Goal: Communication & Community: Answer question/provide support

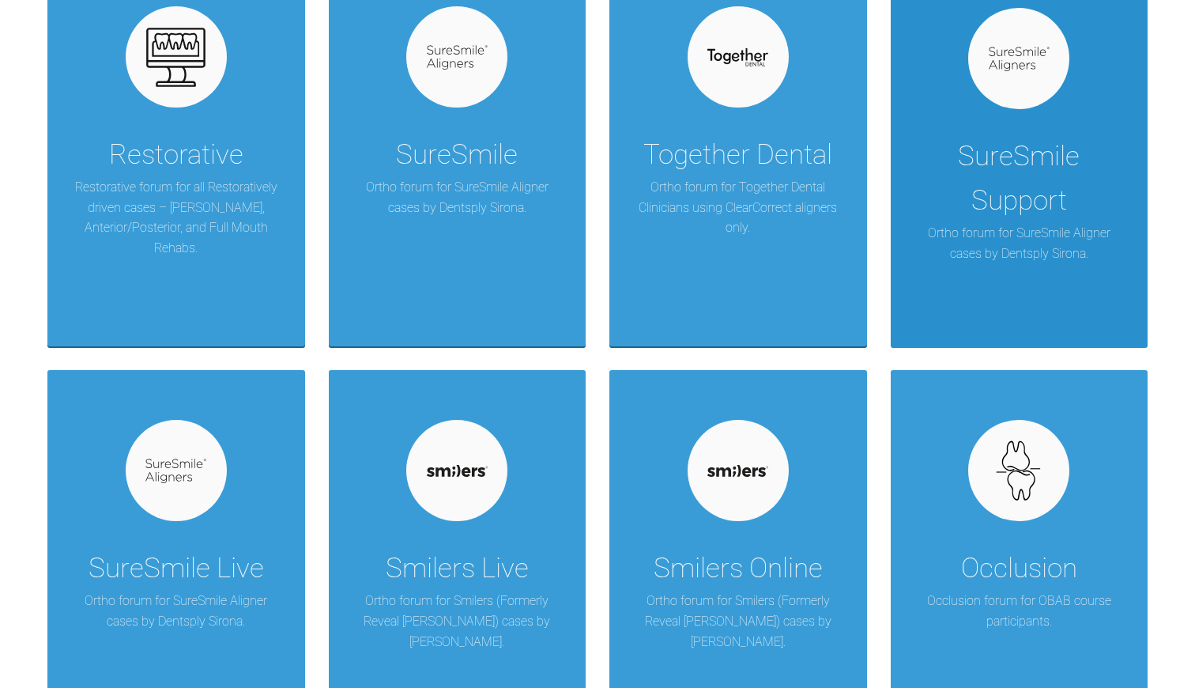
click at [1094, 214] on div "SureSmile Support" at bounding box center [1020, 178] width 210 height 89
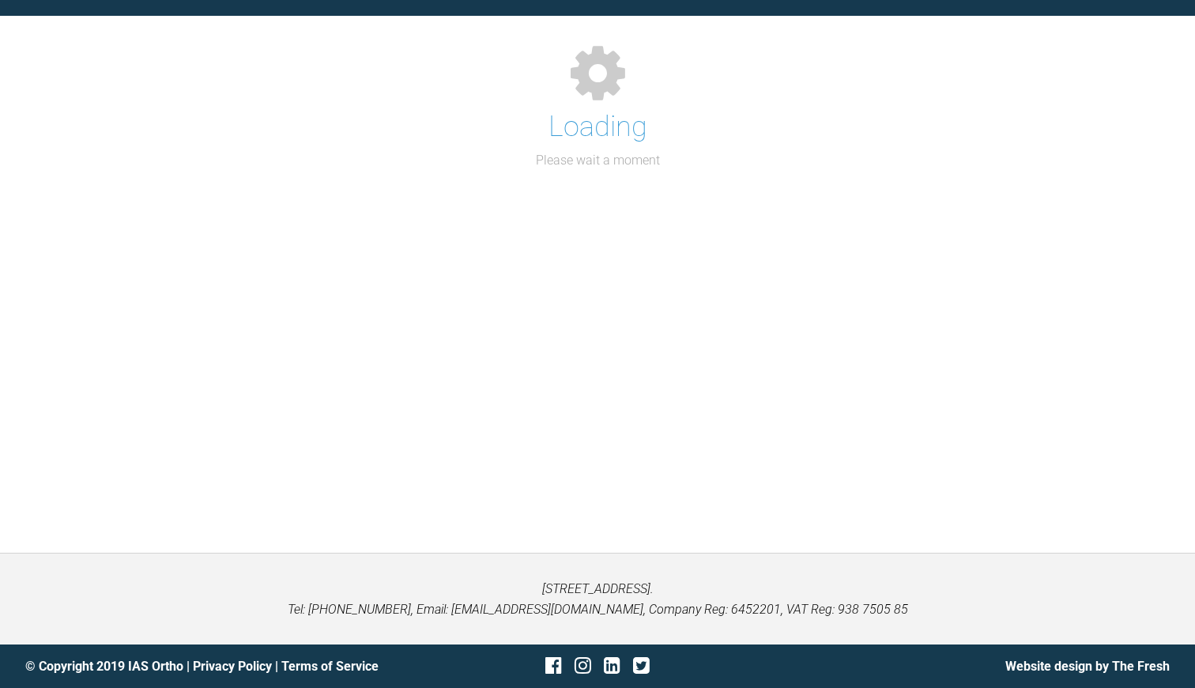
scroll to position [163, 0]
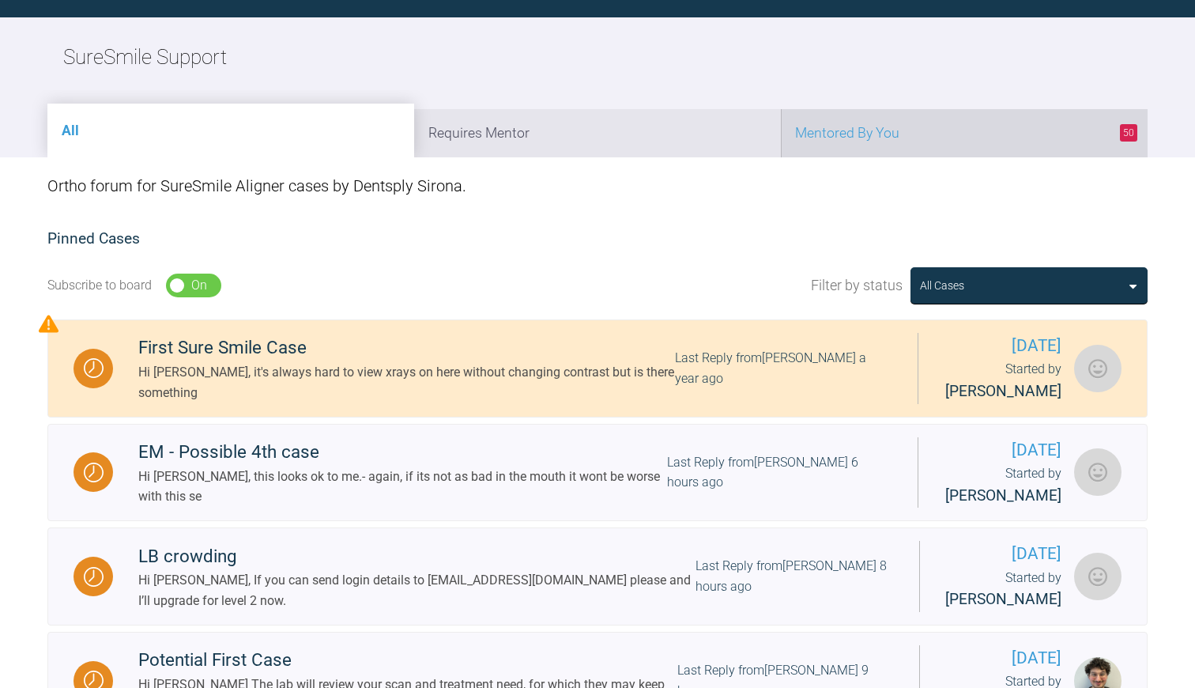
click at [823, 134] on li "50 Mentored By You" at bounding box center [964, 133] width 367 height 48
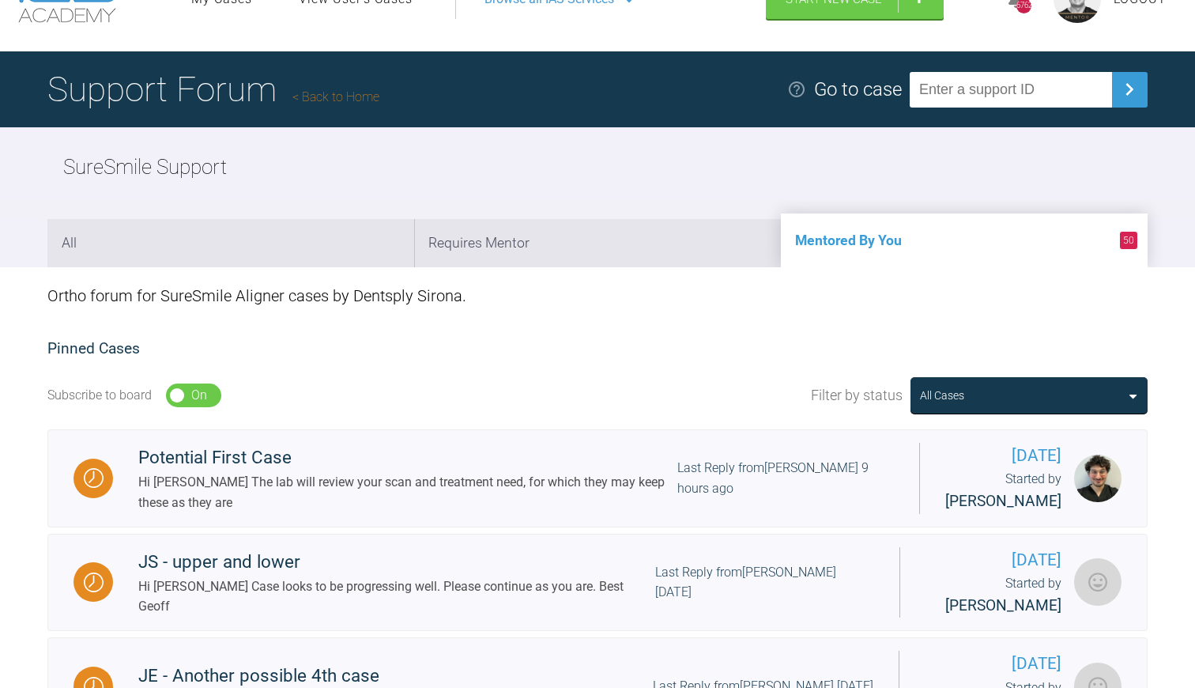
scroll to position [40, 0]
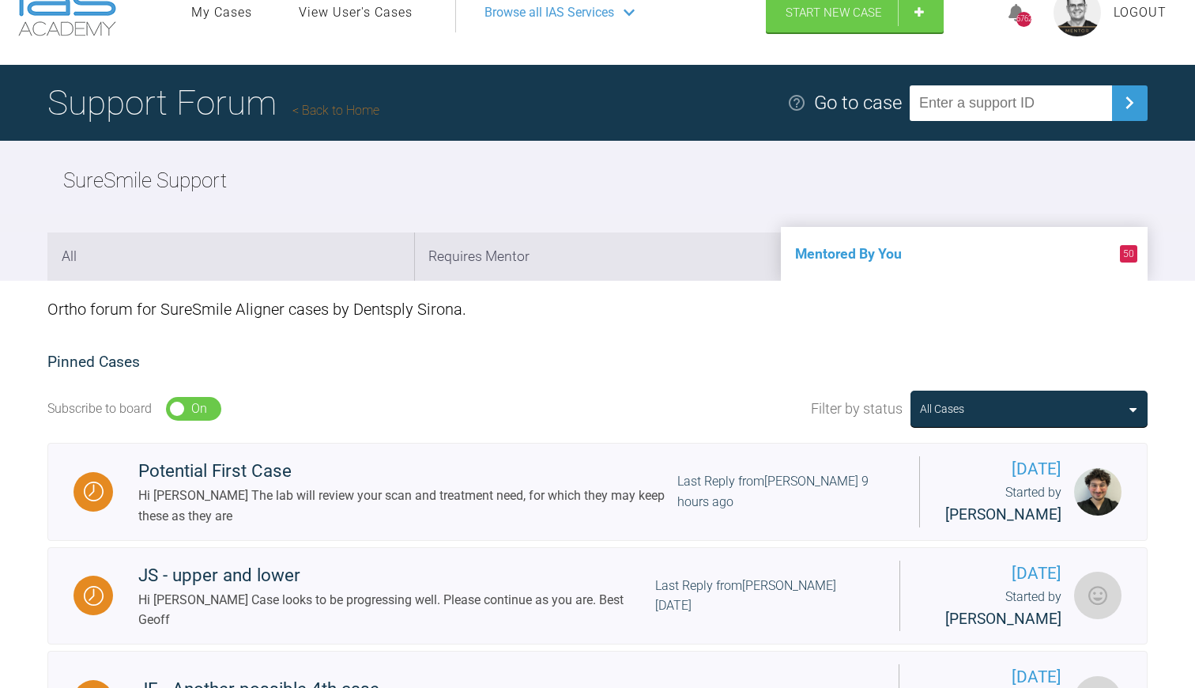
click at [337, 110] on link "Back to Home" at bounding box center [336, 110] width 87 height 15
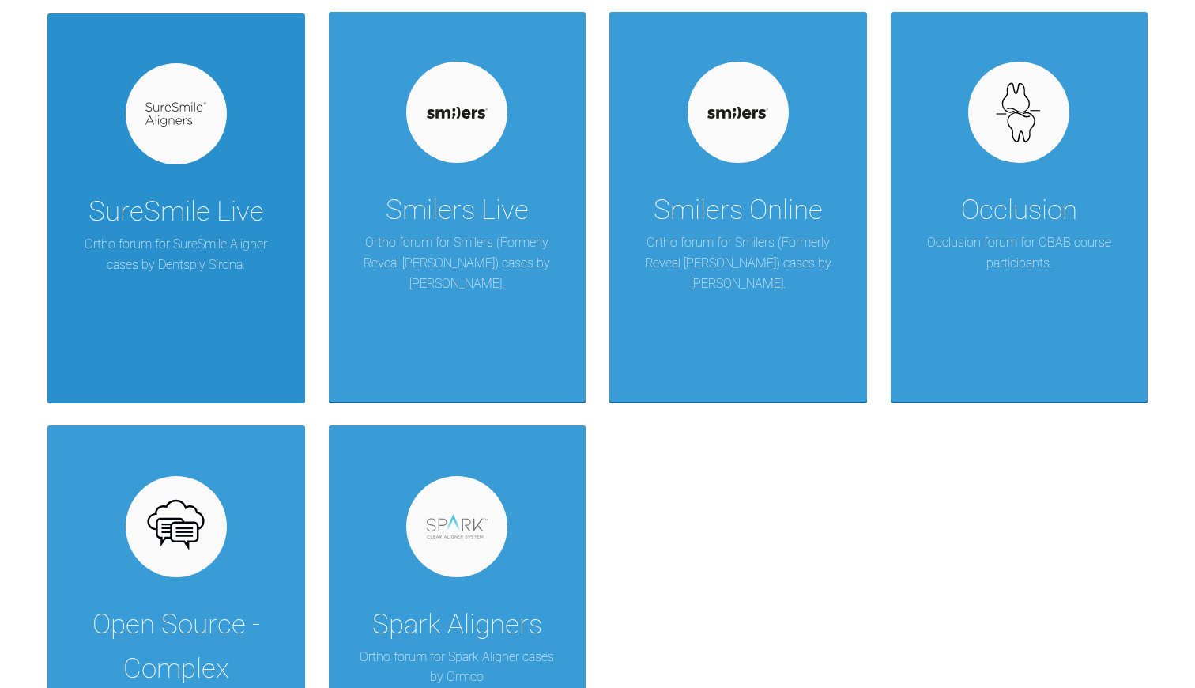
click at [218, 249] on p "Ortho forum for SureSmile Aligner cases by Dentsply Sirona." at bounding box center [176, 254] width 210 height 40
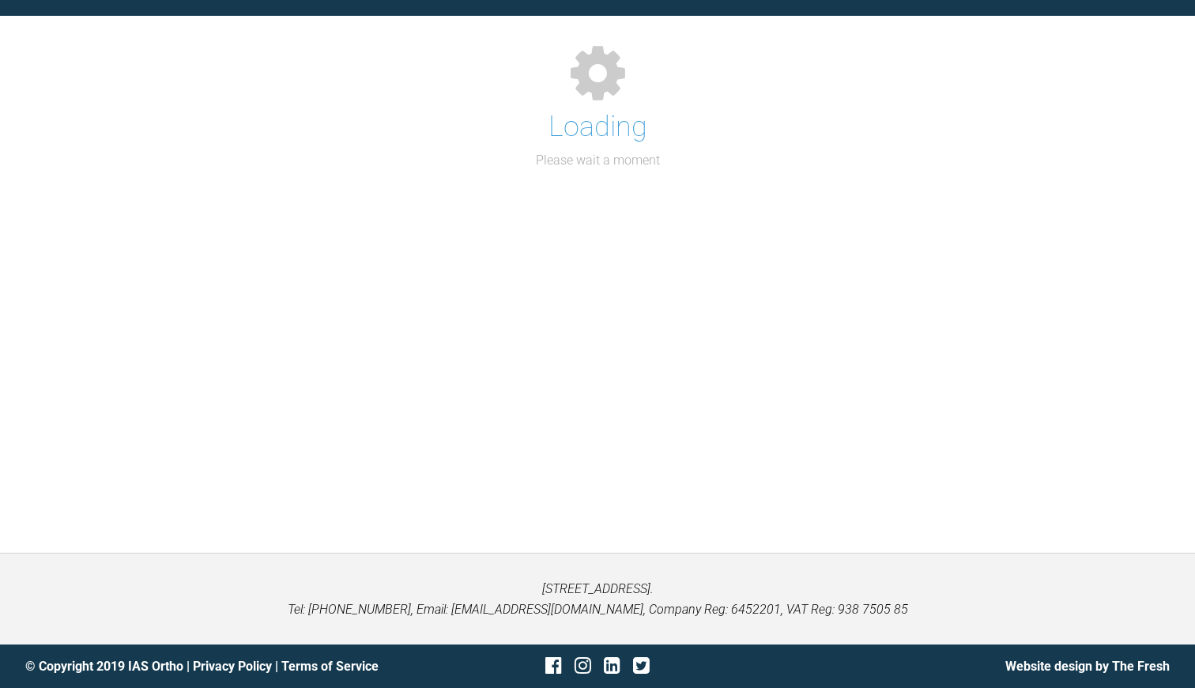
scroll to position [163, 0]
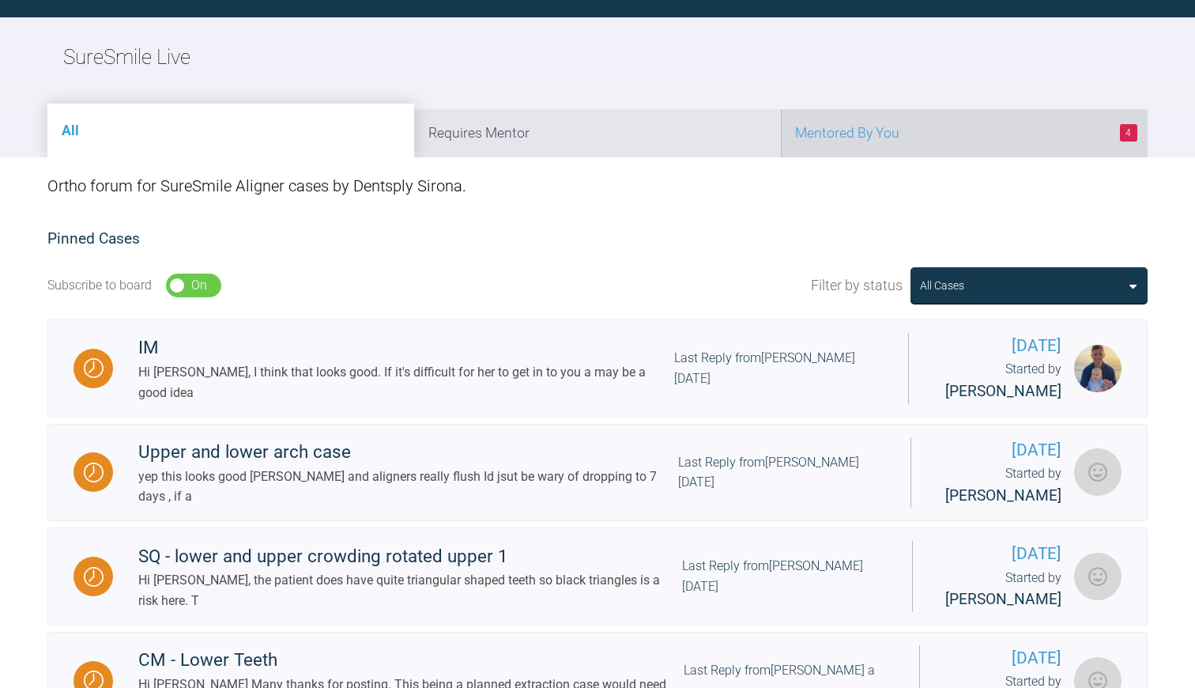
click at [863, 145] on li "4 Mentored By You" at bounding box center [964, 133] width 367 height 48
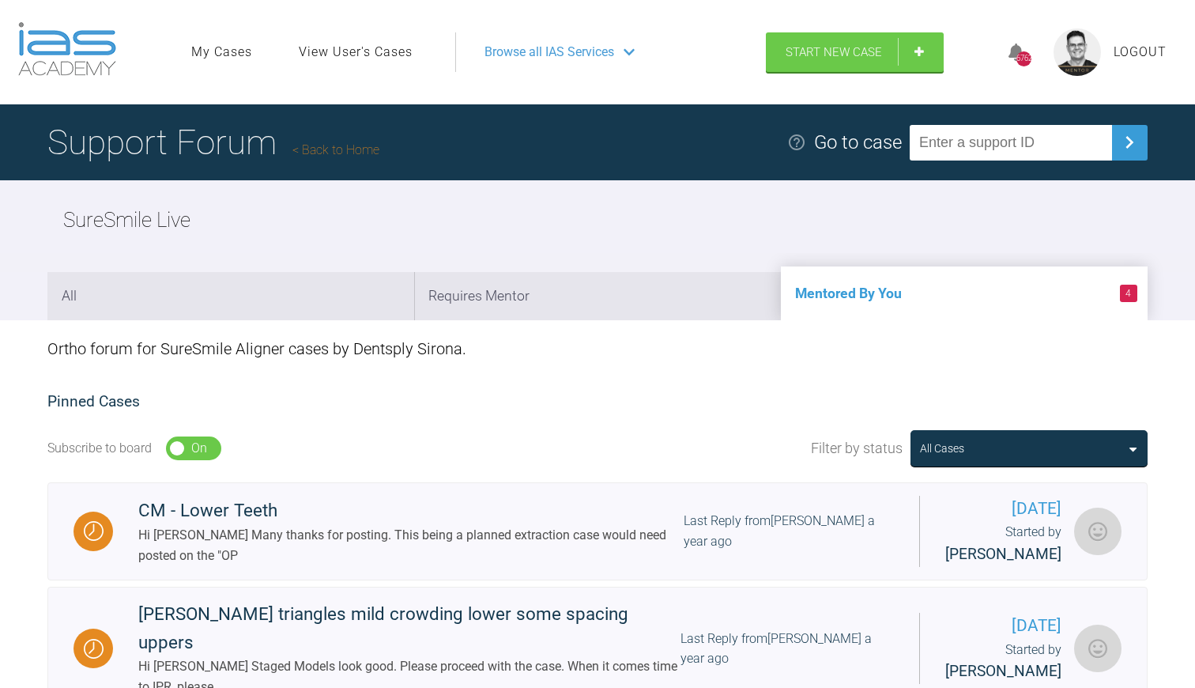
scroll to position [0, 0]
click at [340, 148] on link "Back to Home" at bounding box center [336, 149] width 87 height 15
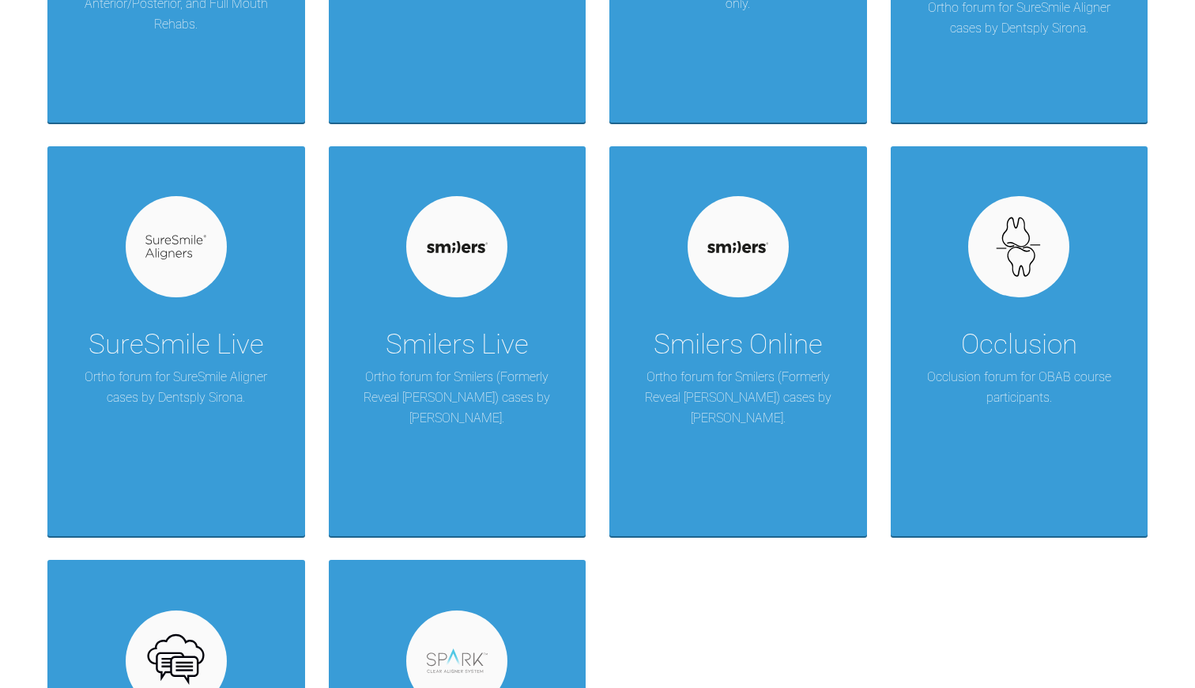
scroll to position [1545, 1]
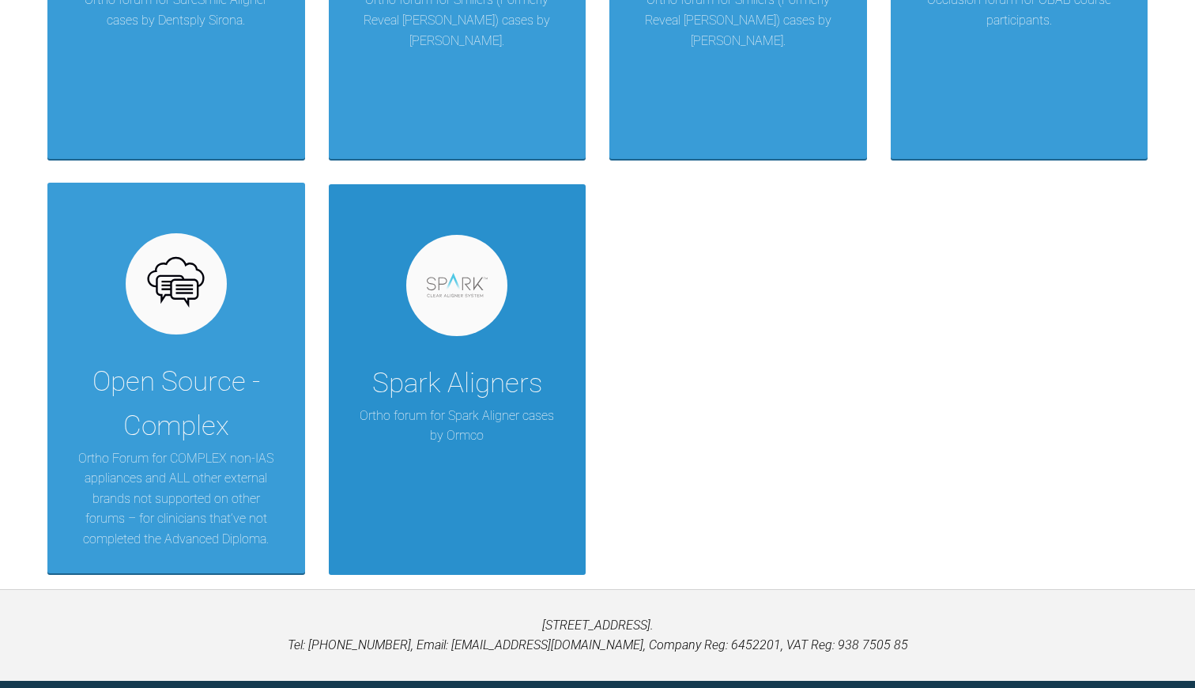
click at [485, 408] on p "Ortho forum for Spark Aligner cases by Ormco" at bounding box center [458, 426] width 210 height 40
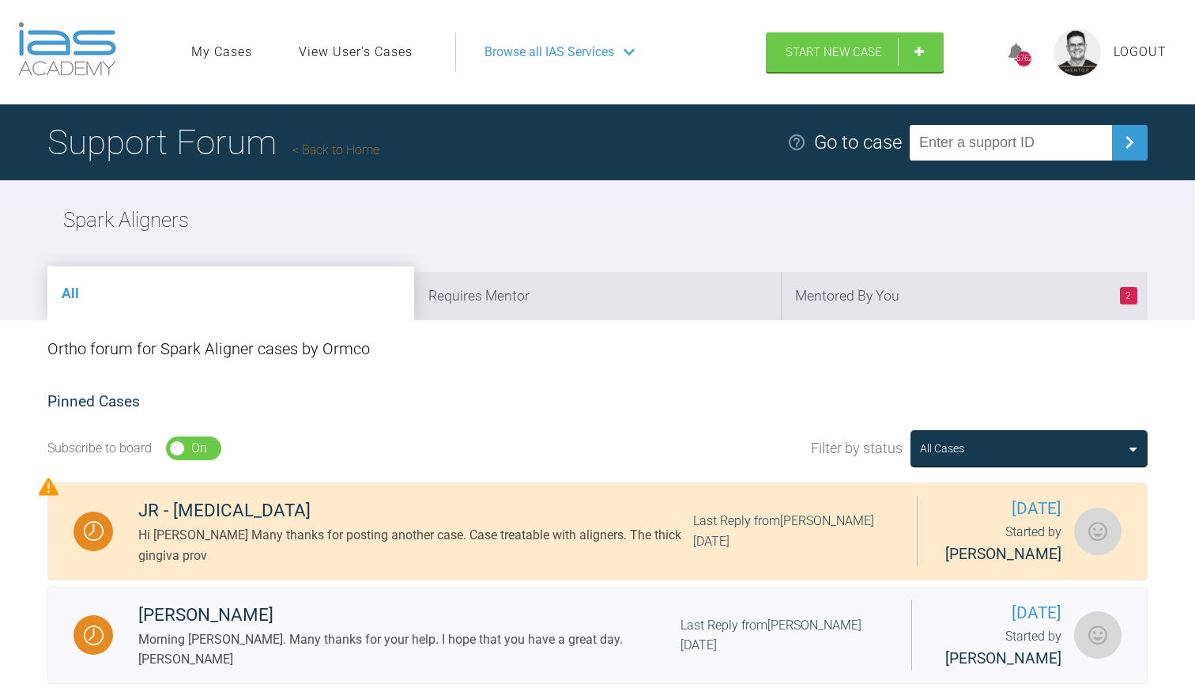
click at [361, 149] on link "Back to Home" at bounding box center [336, 149] width 87 height 15
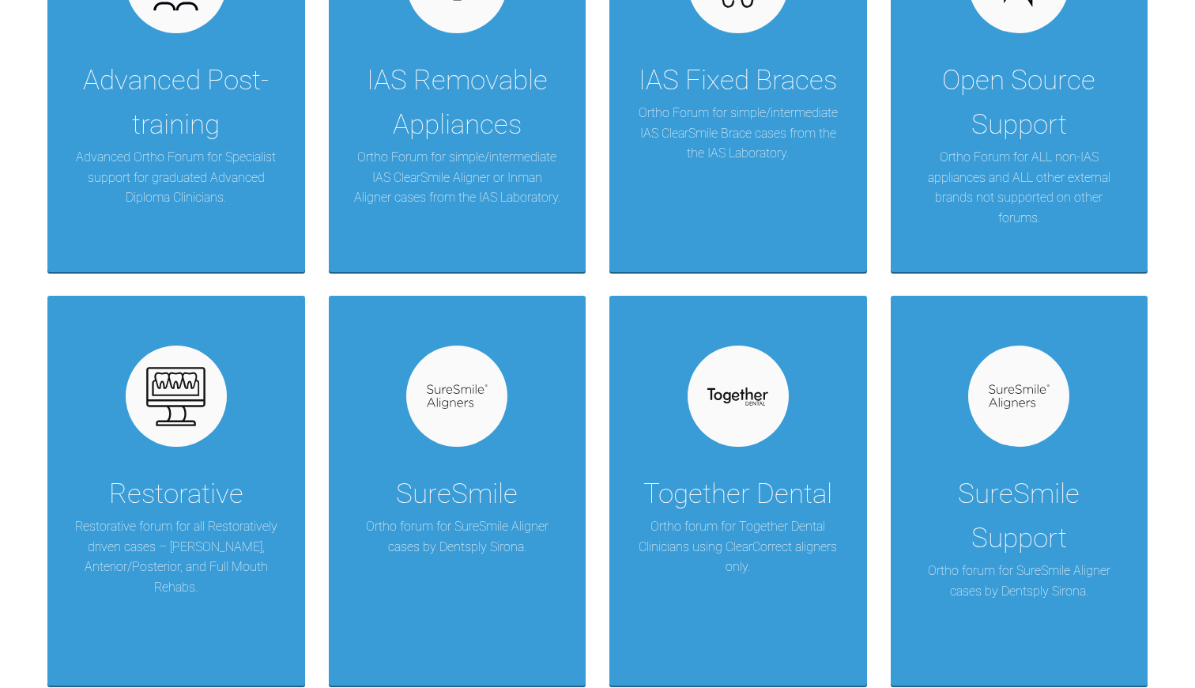
scroll to position [904, 1]
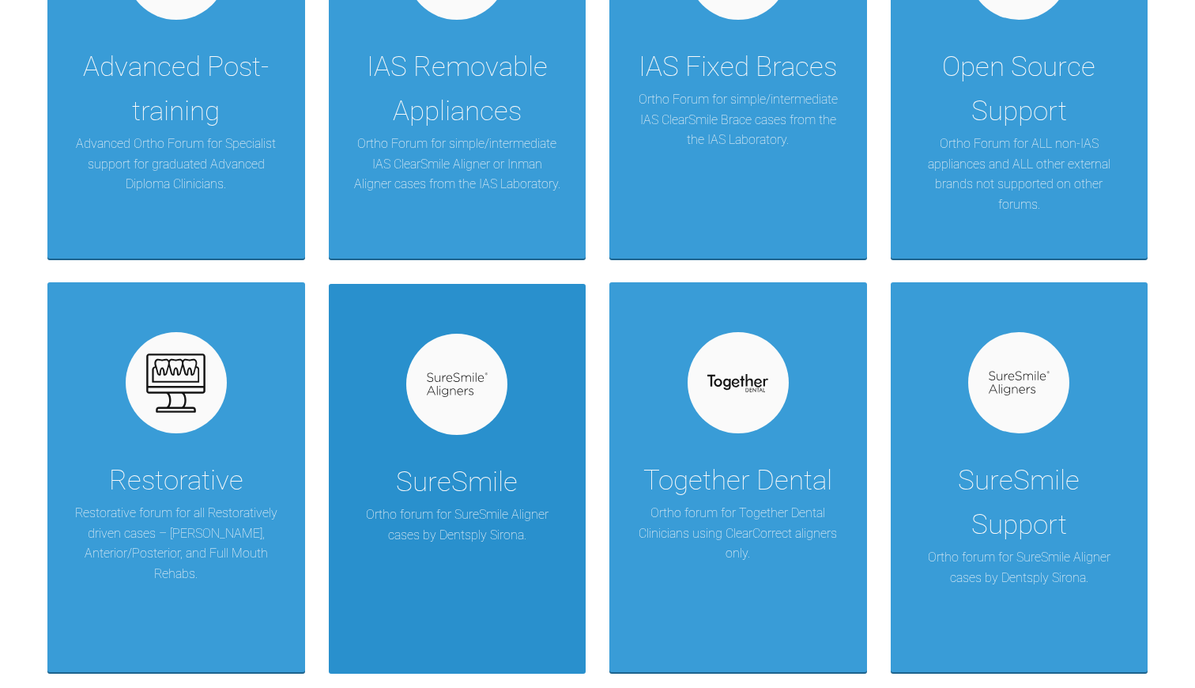
click at [511, 430] on div "SureSmile Ortho forum for SureSmile Aligner cases by Dentsply Sirona." at bounding box center [458, 479] width 258 height 390
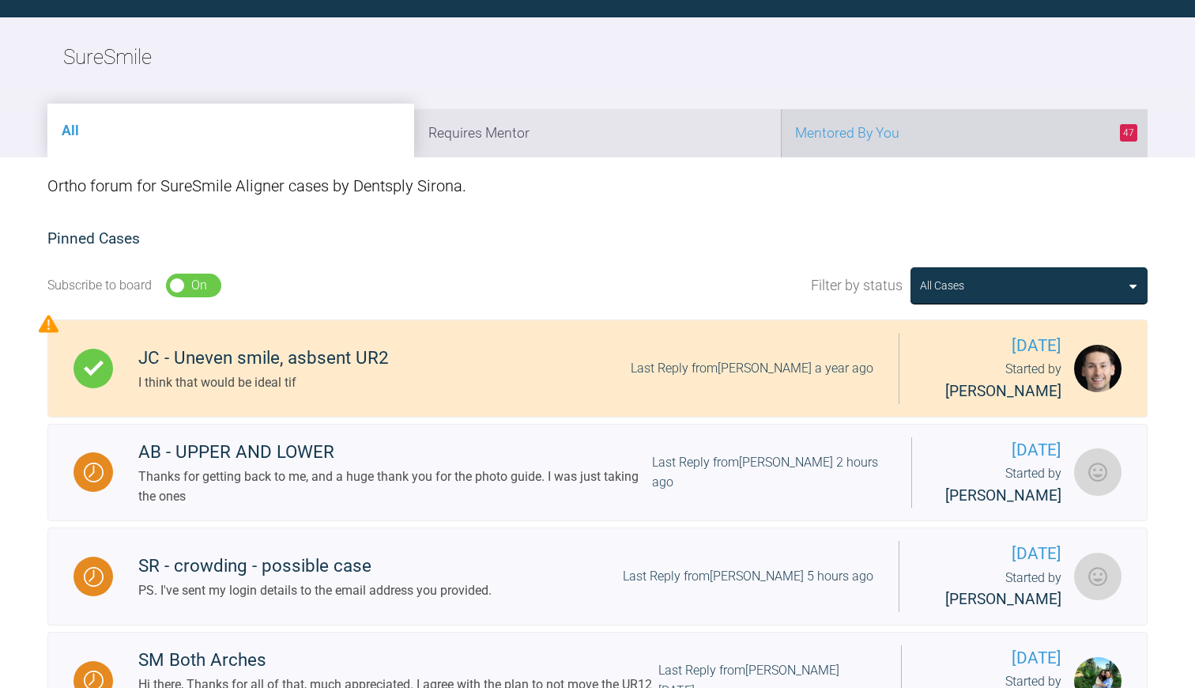
click at [871, 124] on li "47 Mentored By You" at bounding box center [964, 133] width 367 height 48
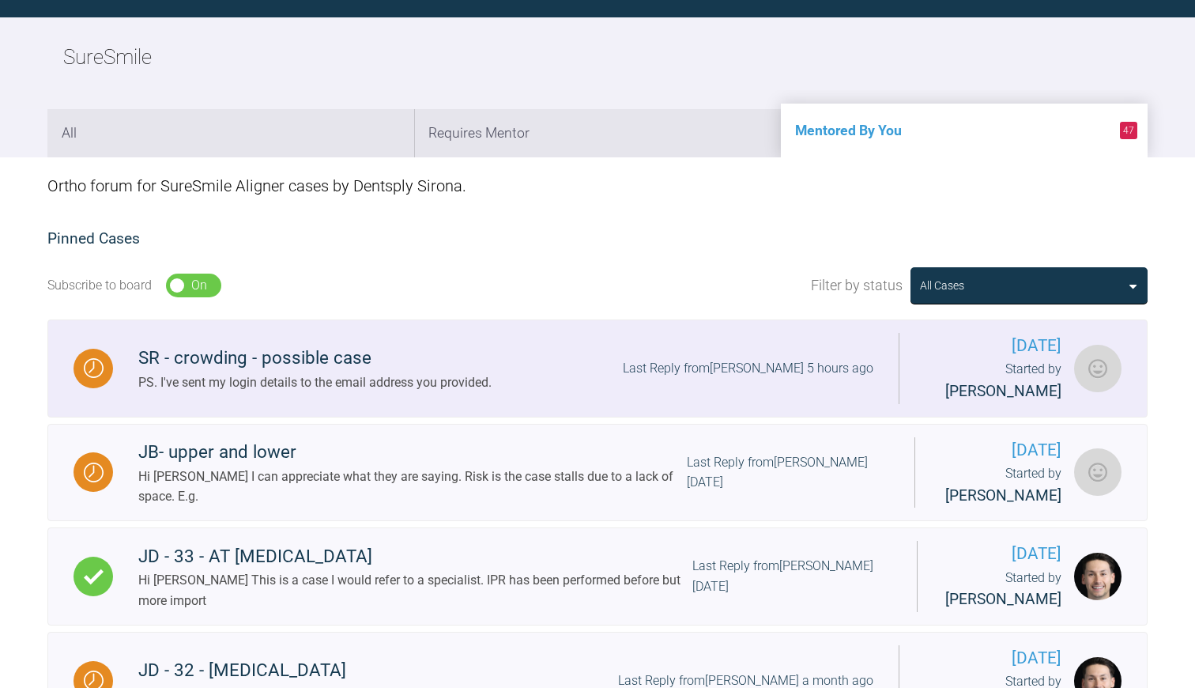
click at [284, 389] on div "PS. I've sent my login details to the email address you provided." at bounding box center [314, 382] width 353 height 21
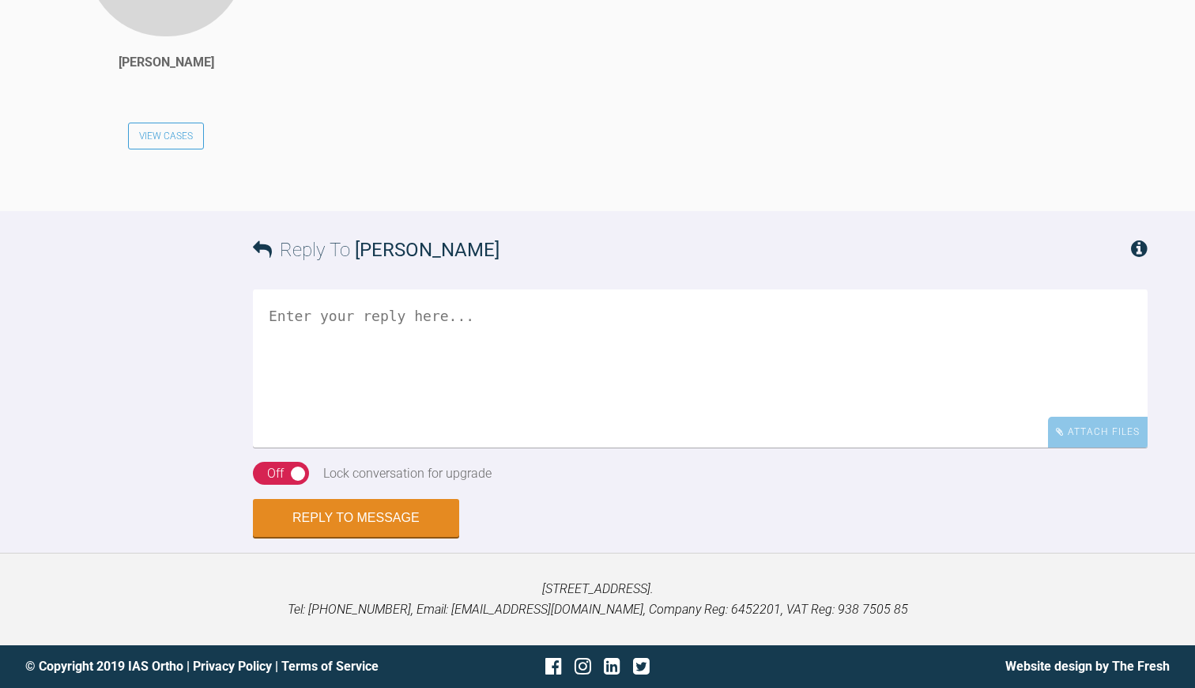
scroll to position [3741, 0]
click at [350, 365] on textarea at bounding box center [700, 368] width 895 height 158
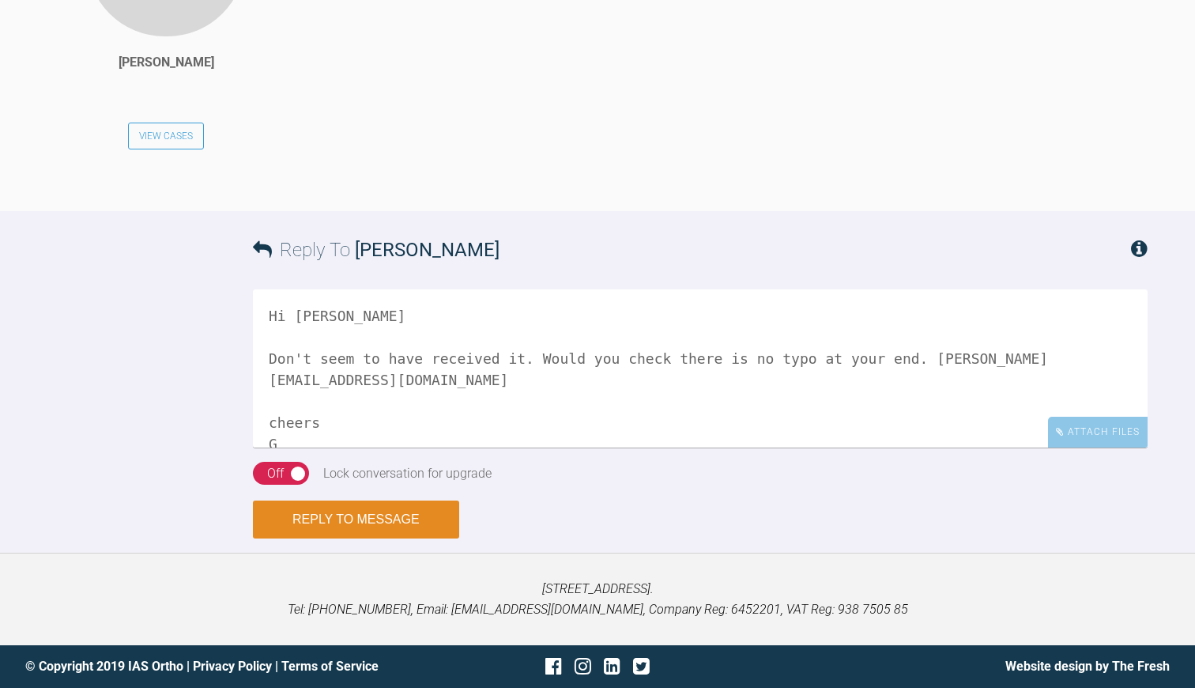
type textarea "Hi John Don't seem to have received it. Would you check there is no typo at you…"
click at [327, 520] on button "Reply to Message" at bounding box center [356, 519] width 206 height 38
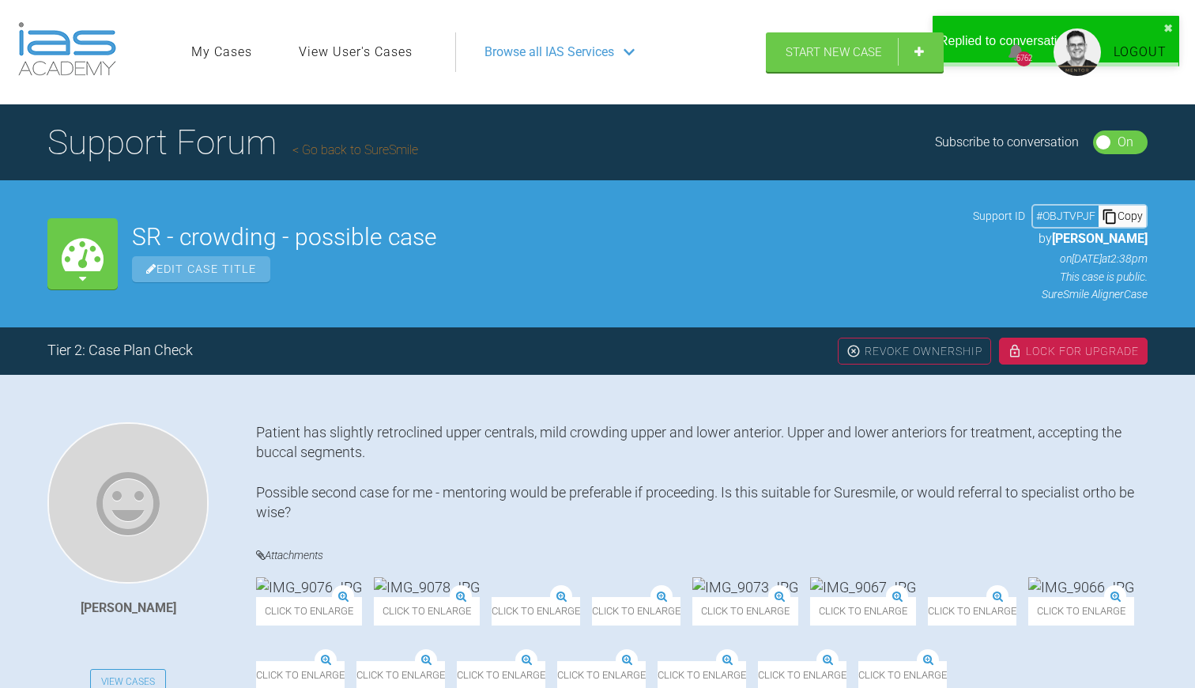
scroll to position [0, 0]
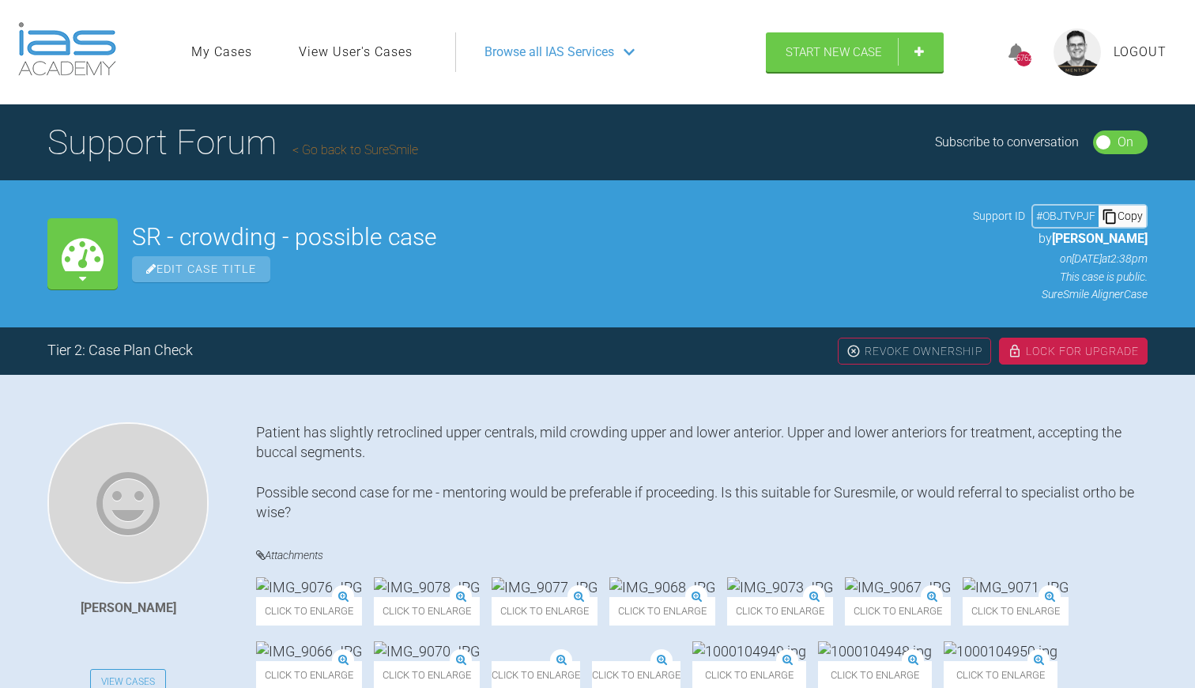
click at [381, 149] on link "Go back to SureSmile" at bounding box center [356, 149] width 126 height 15
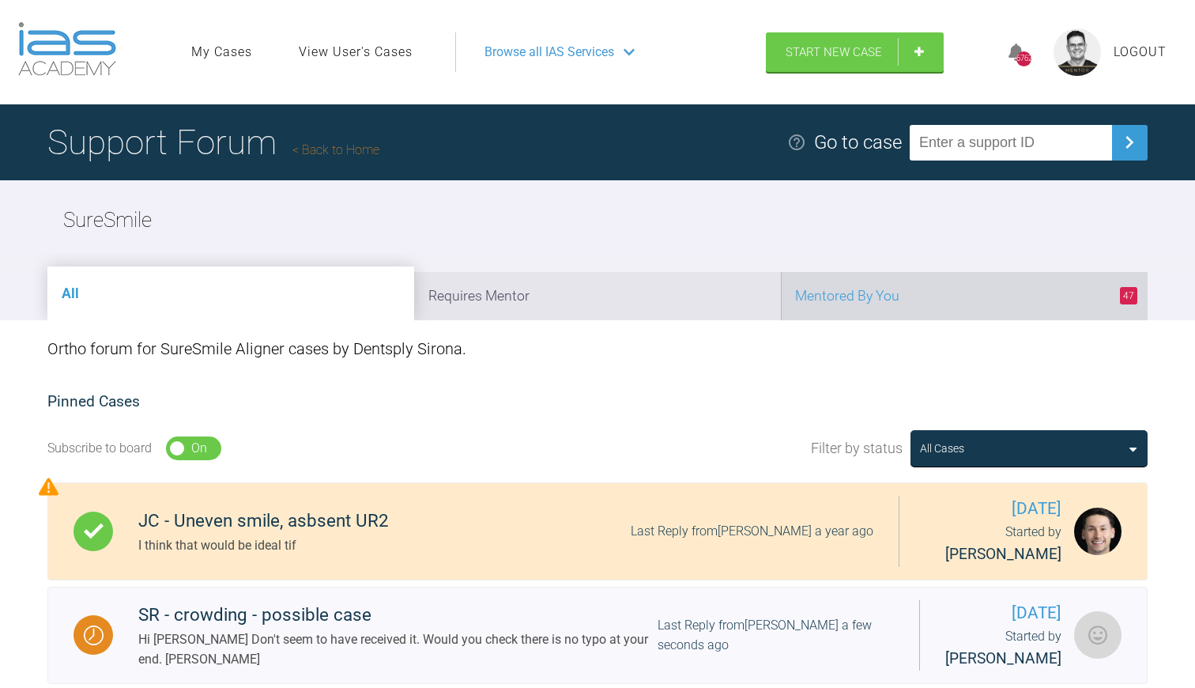
click at [859, 300] on li "47 Mentored By You" at bounding box center [964, 296] width 367 height 48
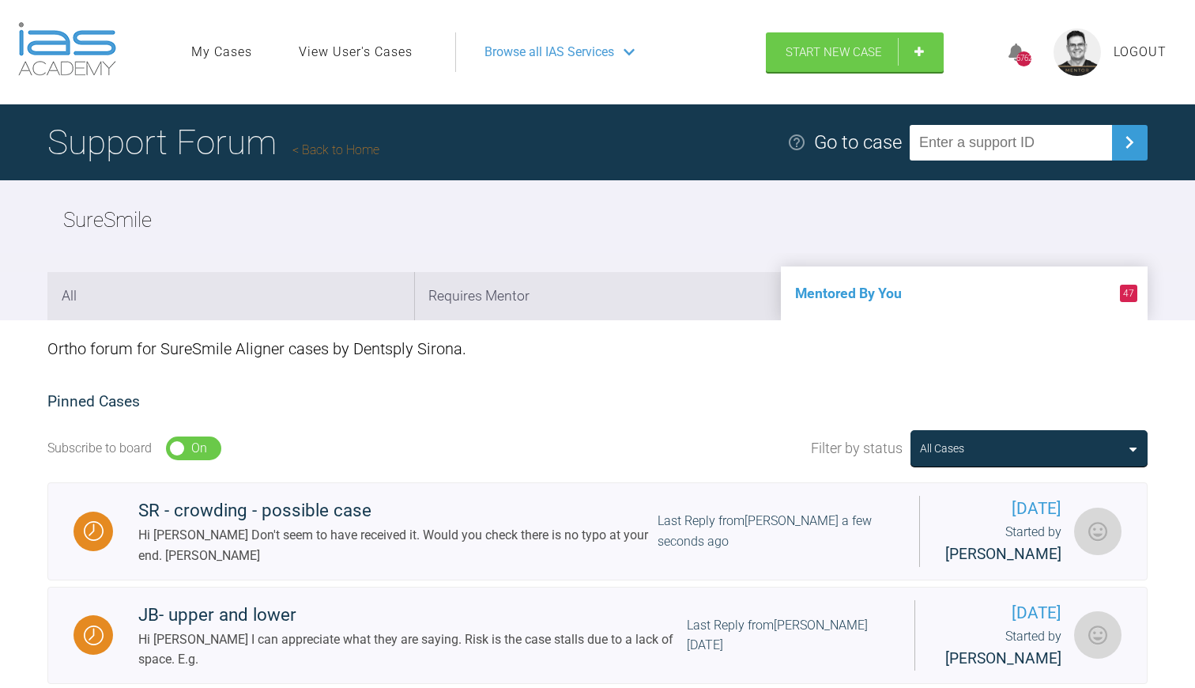
click at [346, 147] on link "Back to Home" at bounding box center [336, 149] width 87 height 15
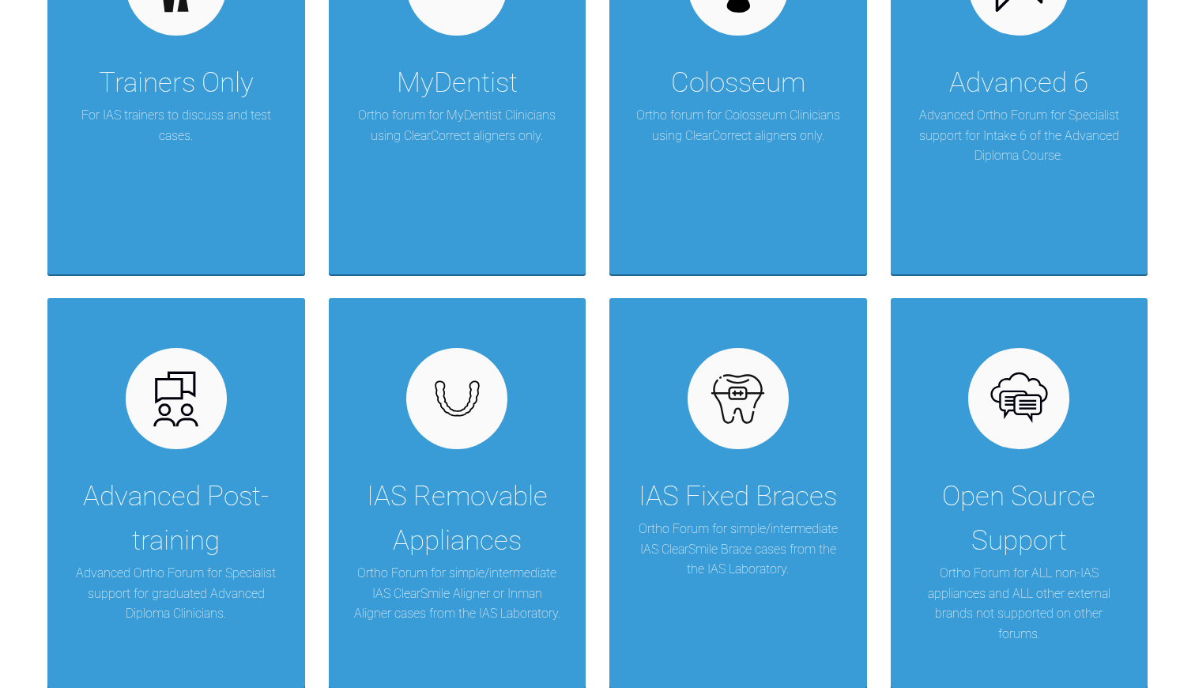
scroll to position [602, 0]
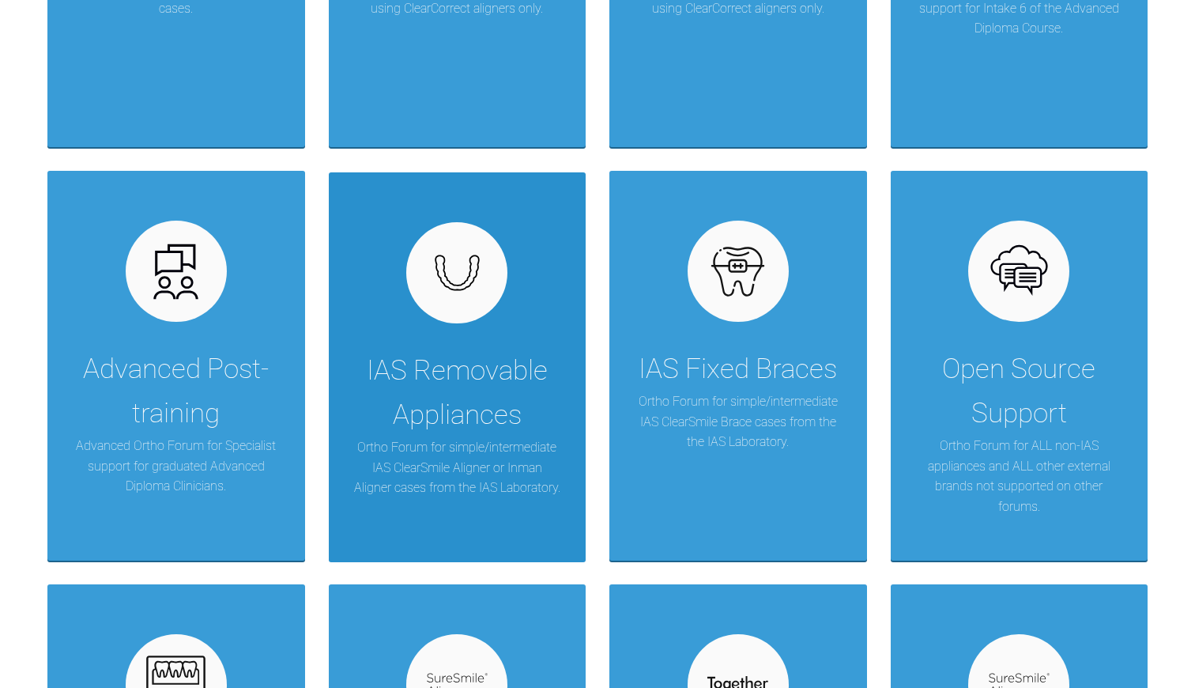
click at [430, 407] on div "IAS Removable Appliances" at bounding box center [458, 393] width 210 height 89
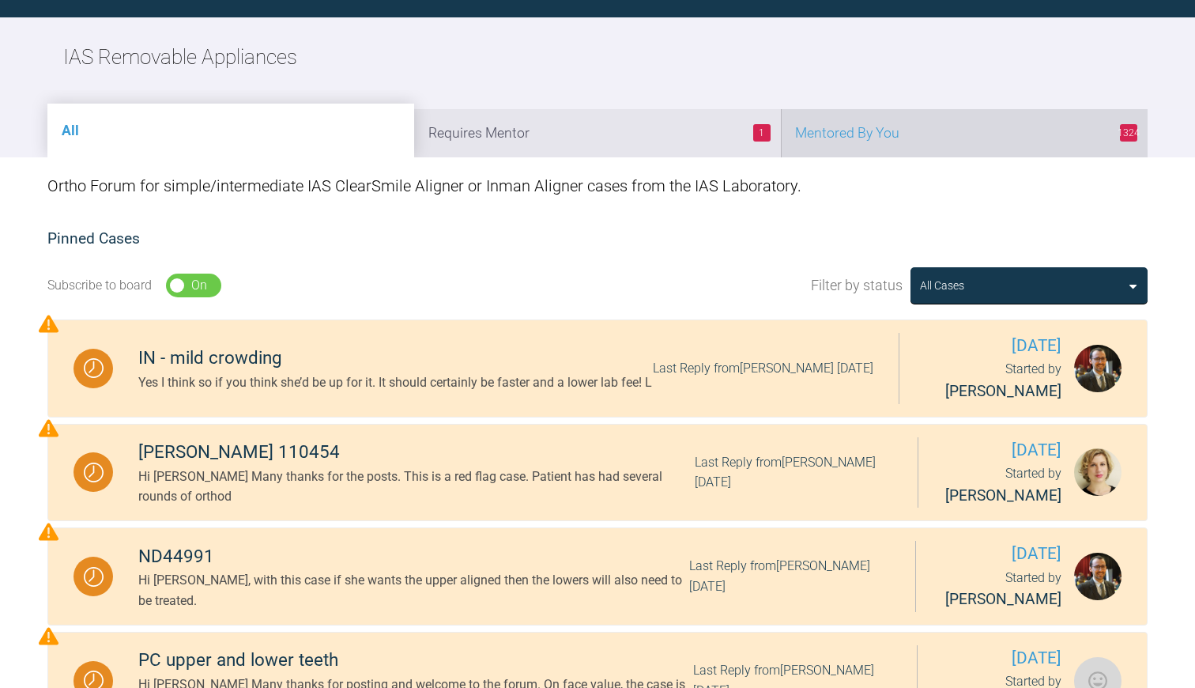
click at [873, 134] on li "1324 Mentored By You" at bounding box center [964, 133] width 367 height 48
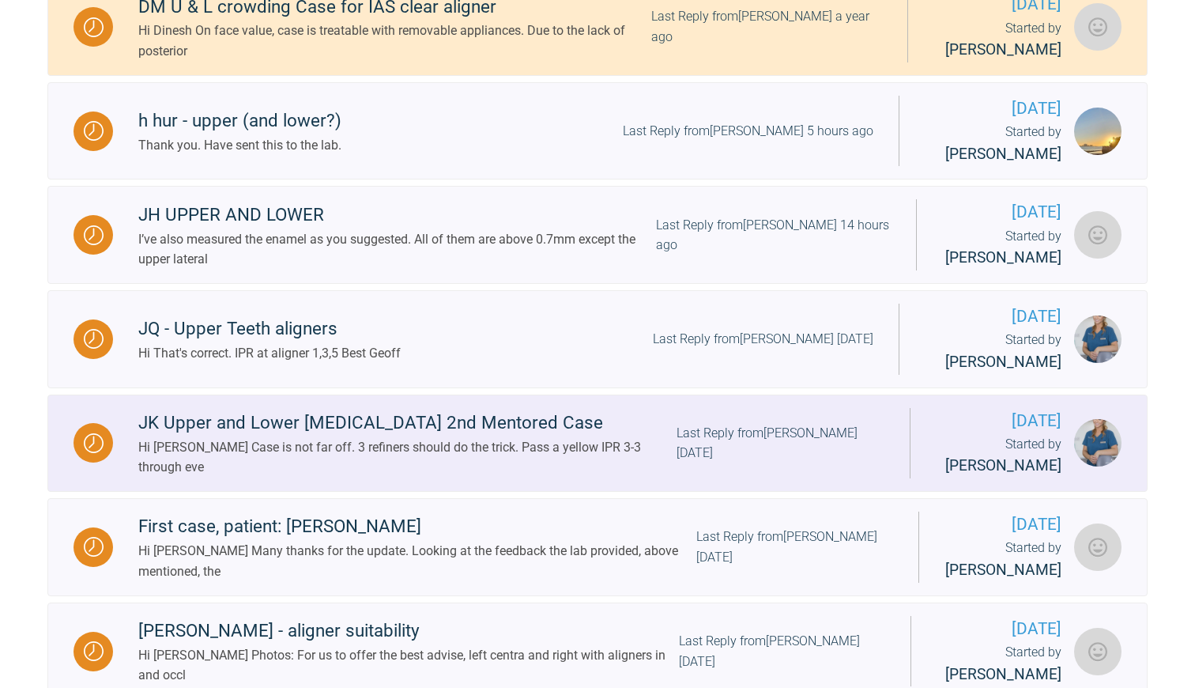
scroll to position [719, 0]
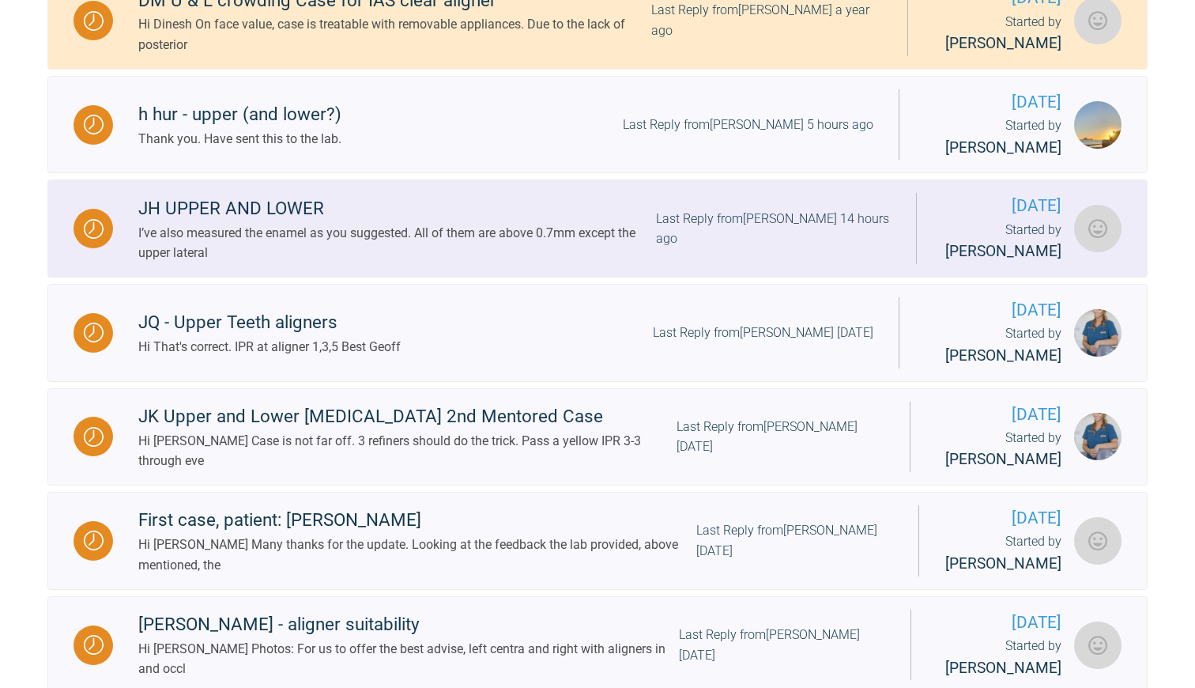
click at [521, 247] on div "I’ve also measured the enamel as you suggested. All of them are above 0.7mm exc…" at bounding box center [397, 243] width 518 height 40
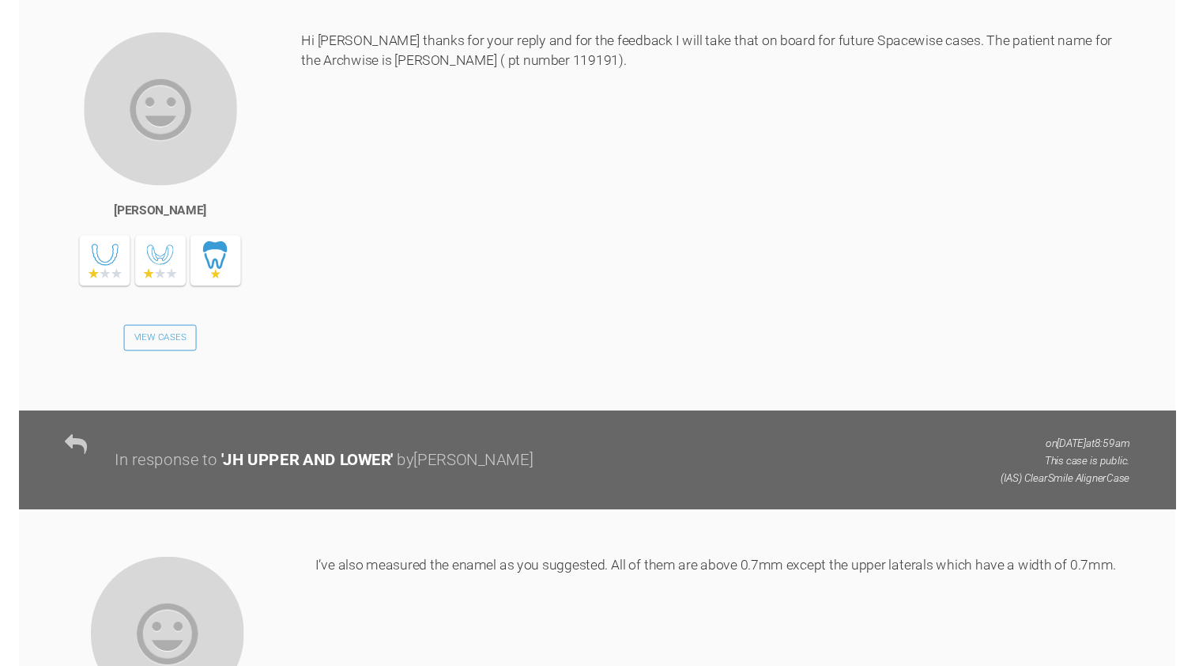
scroll to position [3657, 0]
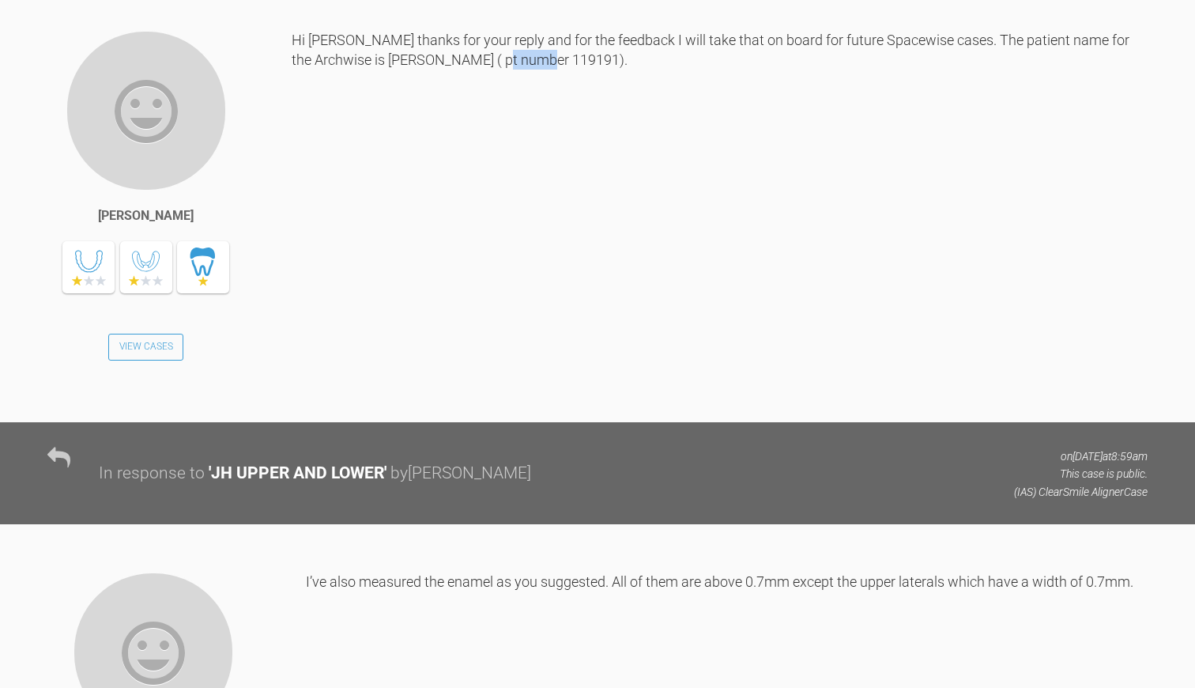
drag, startPoint x: 475, startPoint y: 413, endPoint x: 520, endPoint y: 413, distance: 45.1
click at [520, 398] on div "Hi Geoff thanks for your reply and for the feedback I will take that on board f…" at bounding box center [720, 214] width 856 height 368
copy div "119191"
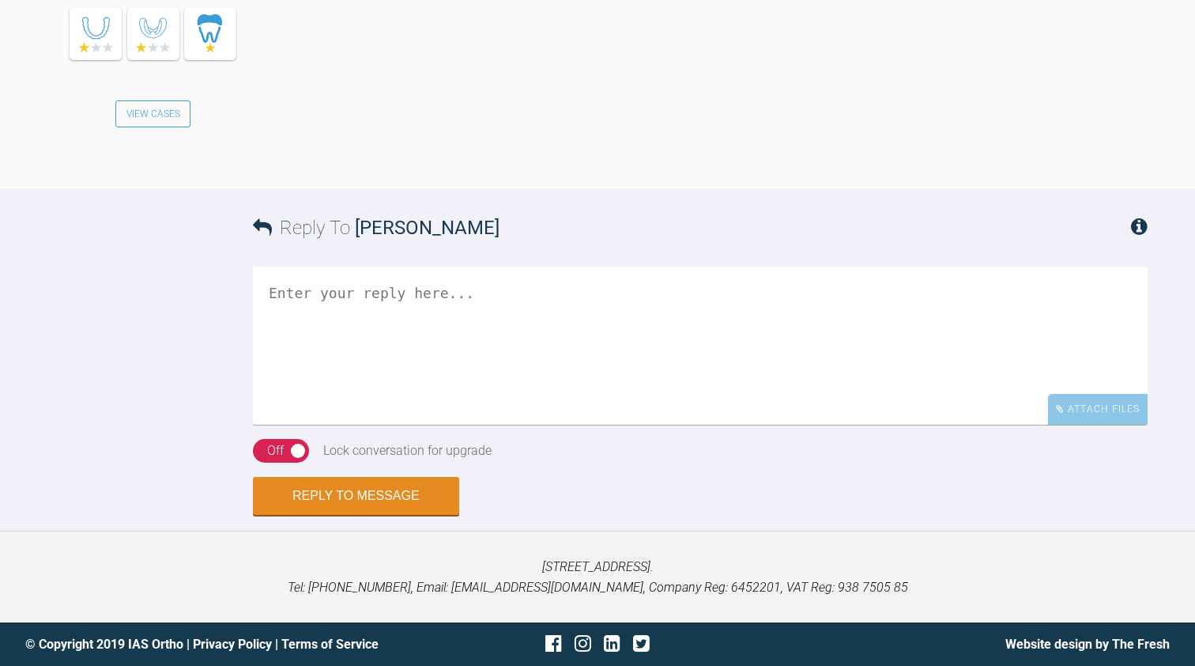
scroll to position [4759, 0]
click at [319, 311] on textarea at bounding box center [700, 345] width 895 height 158
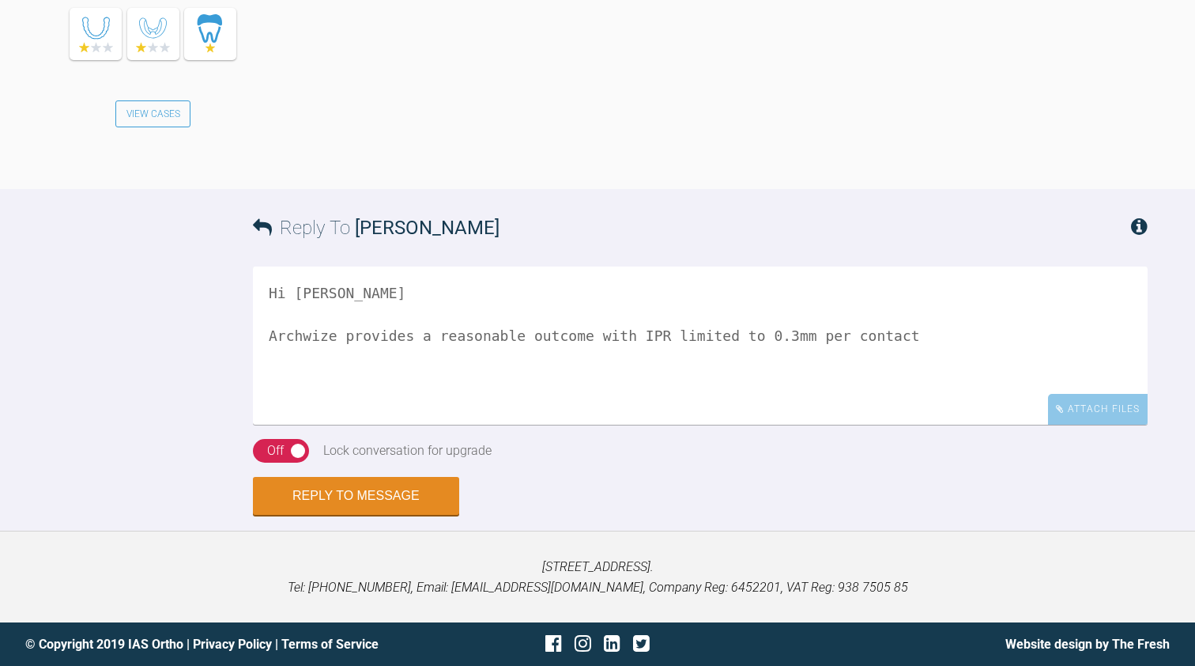
click at [690, 361] on textarea "Hi Keerut Archwize provides a reasonable outcome with IPR limited to 0.3mm per …" at bounding box center [700, 345] width 895 height 158
click at [813, 360] on textarea "Hi Keerut Archwize provides a reasonable outcome with IPR limited to 0.3mm tota…" at bounding box center [700, 345] width 895 height 158
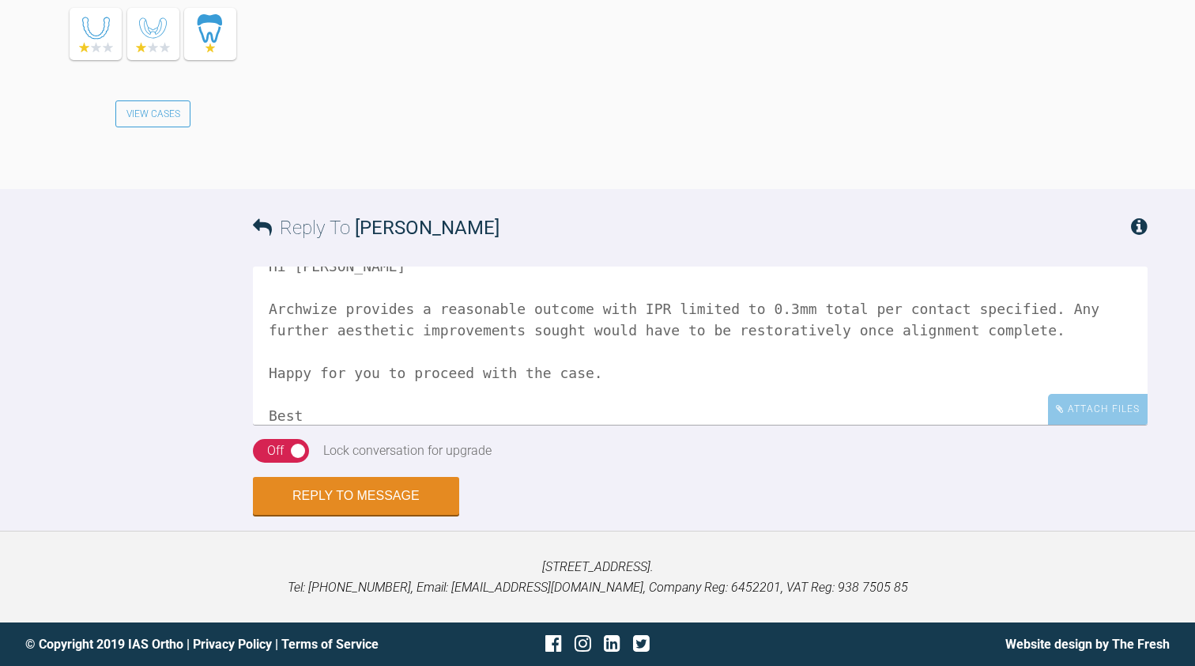
scroll to position [48, 0]
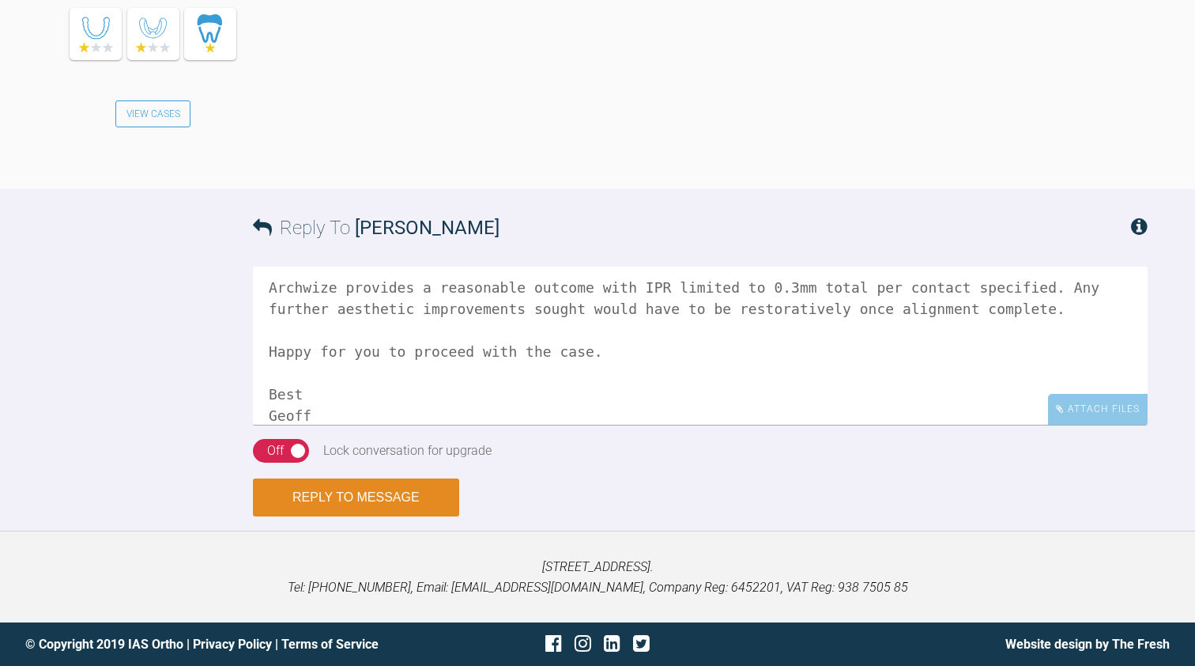
type textarea "Hi Keerut Archwize provides a reasonable outcome with IPR limited to 0.3mm tota…"
click at [386, 516] on button "Reply to Message" at bounding box center [356, 497] width 206 height 38
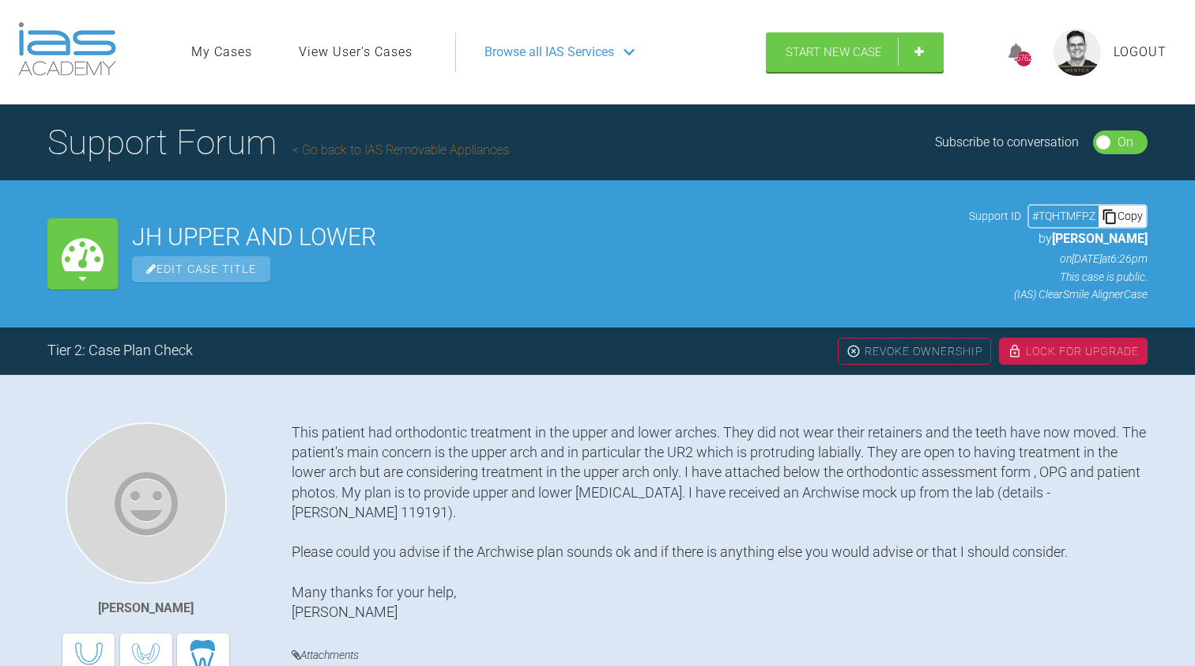
scroll to position [0, 0]
click at [1067, 349] on div "Lock For Upgrade" at bounding box center [1073, 351] width 149 height 27
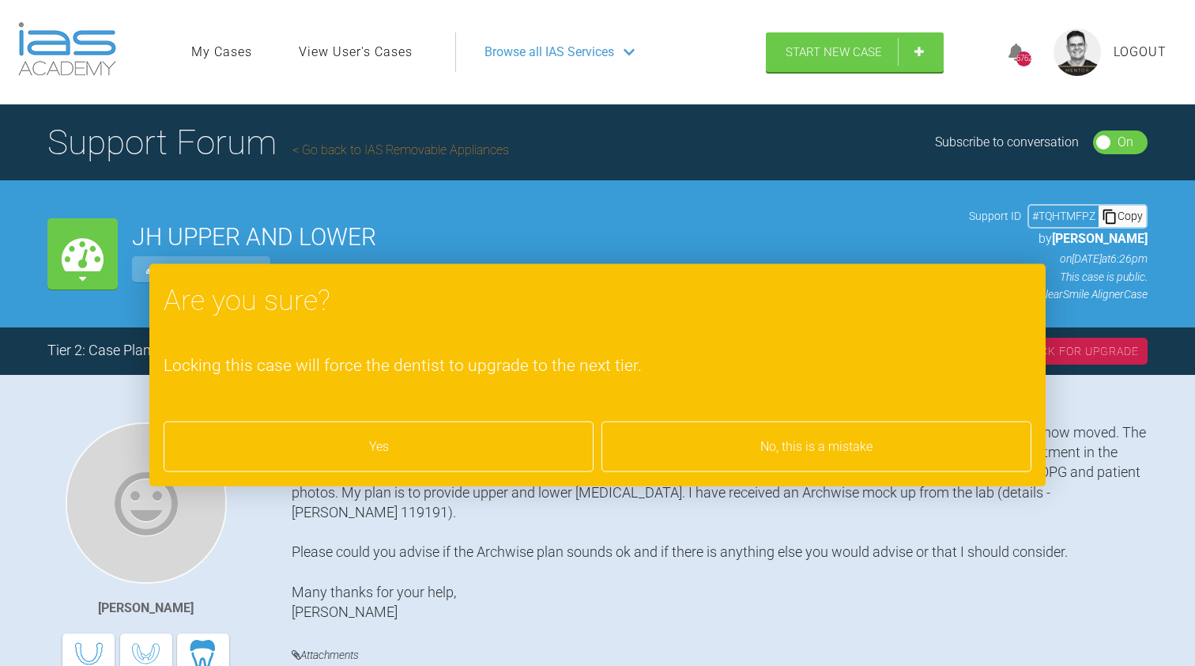
click at [474, 455] on div "Yes" at bounding box center [379, 446] width 430 height 51
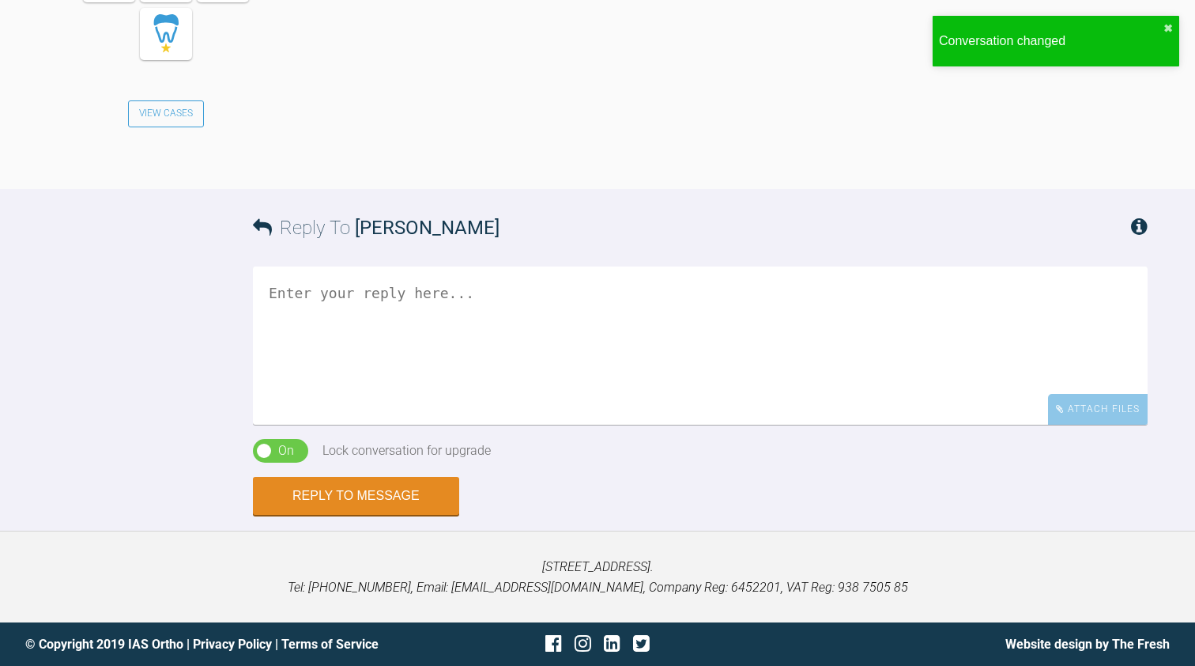
scroll to position [5247, 0]
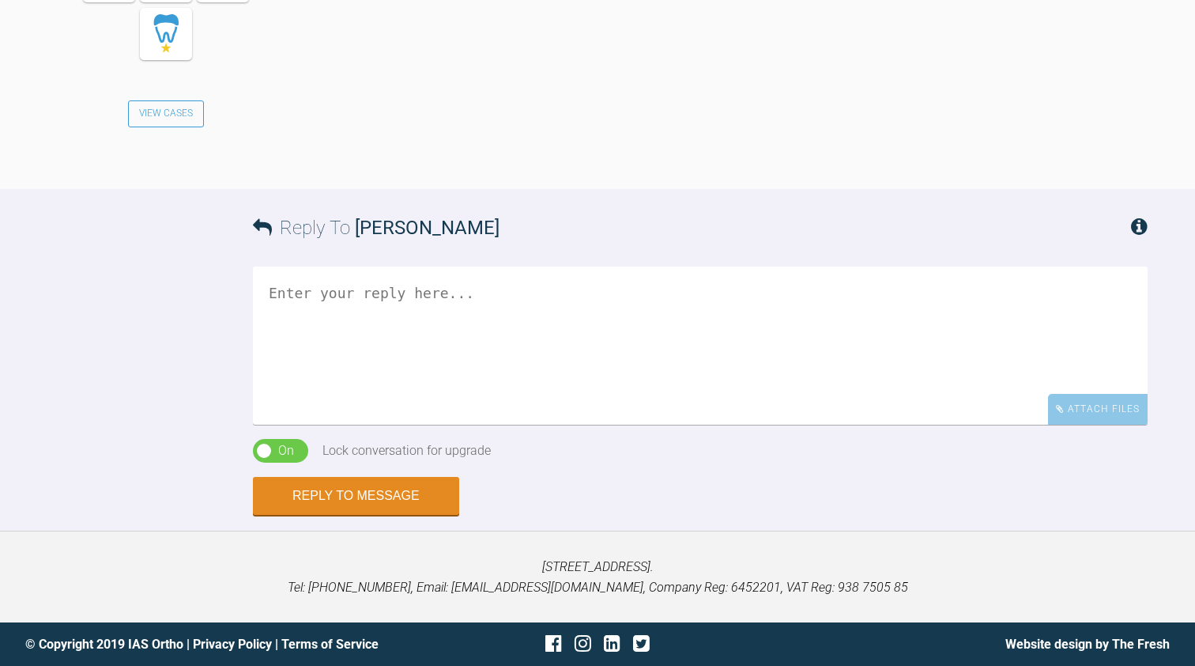
click at [318, 425] on textarea at bounding box center [700, 345] width 895 height 158
click at [777, 425] on textarea "Further to the above mentioned, ensure good clean attachments, IPR completed an…" at bounding box center [700, 345] width 895 height 158
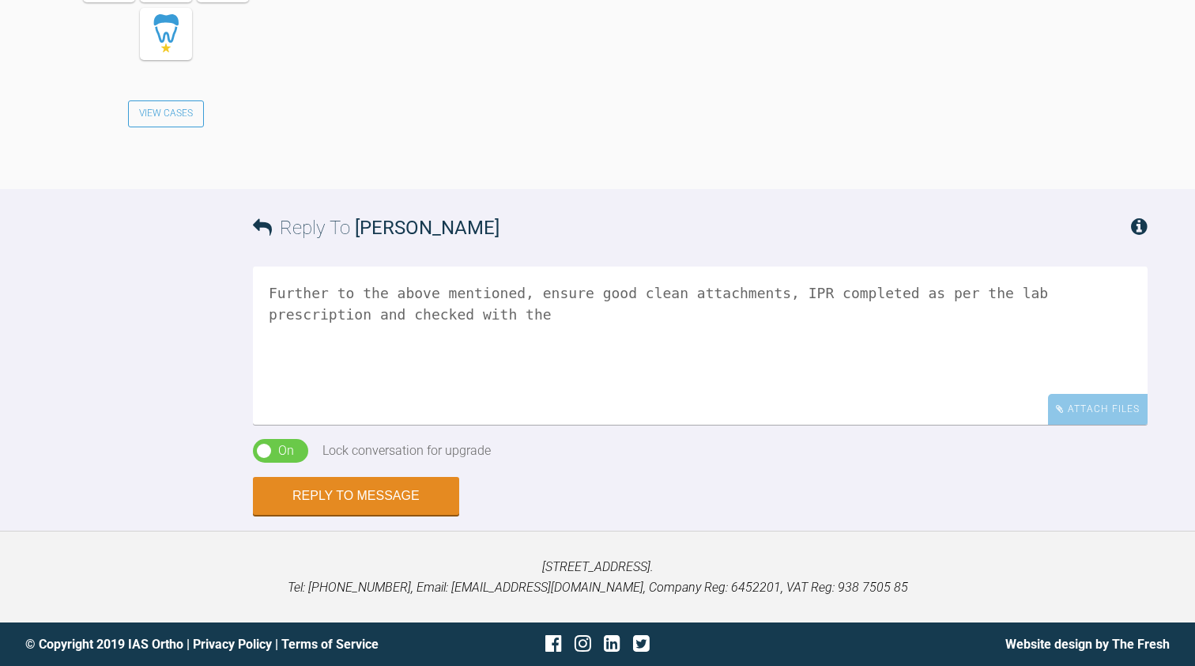
click at [1089, 425] on textarea "Further to the above mentioned, ensure good clean attachments, IPR completed as…" at bounding box center [700, 345] width 895 height 158
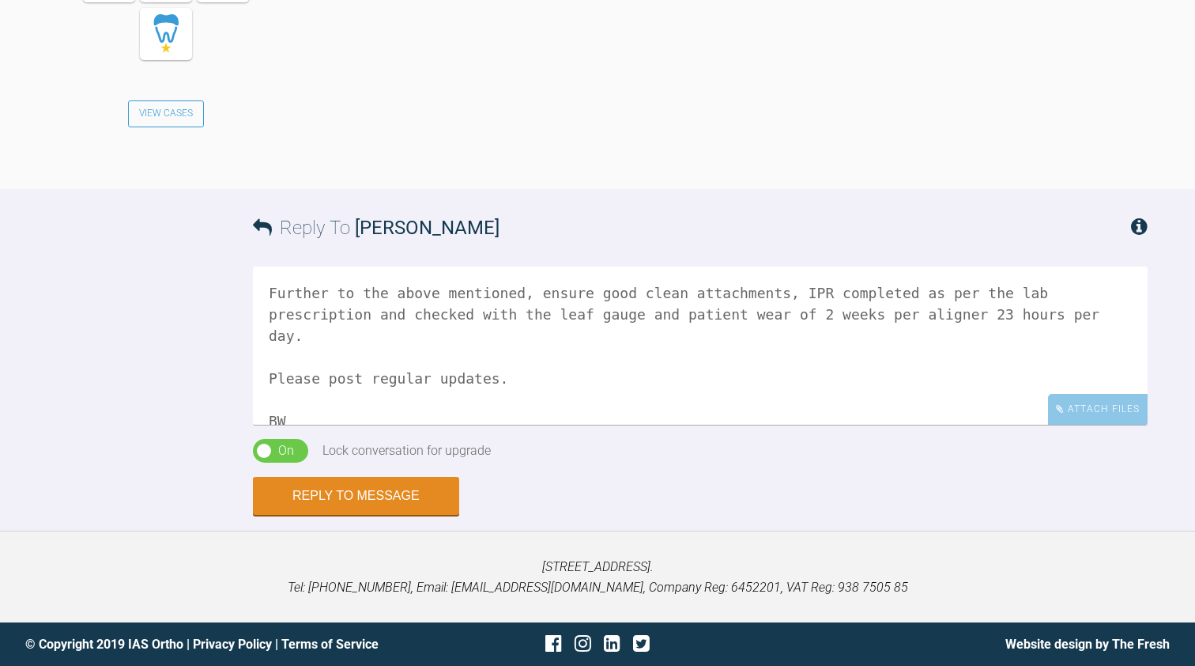
scroll to position [5435, 0]
type textarea "Further to the above mentioned, ensure good clean attachments, IPR completed as…"
click at [356, 509] on button "Reply to Message" at bounding box center [356, 497] width 206 height 38
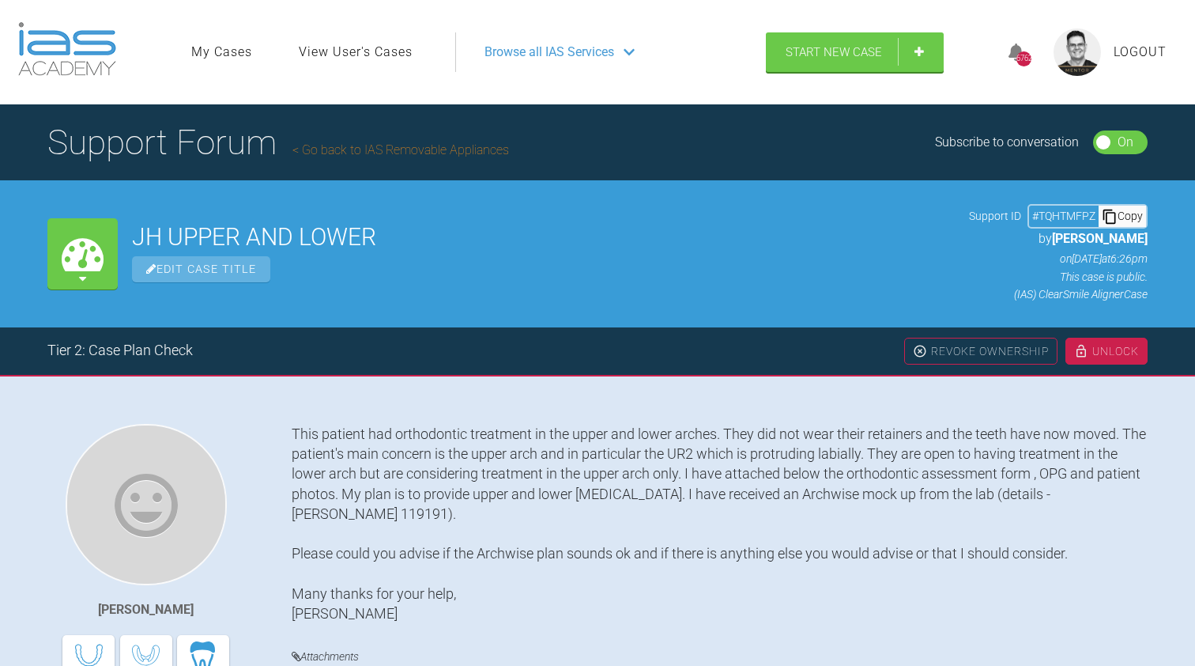
scroll to position [0, 0]
click at [388, 150] on link "Go back to IAS Removable Appliances" at bounding box center [401, 149] width 217 height 15
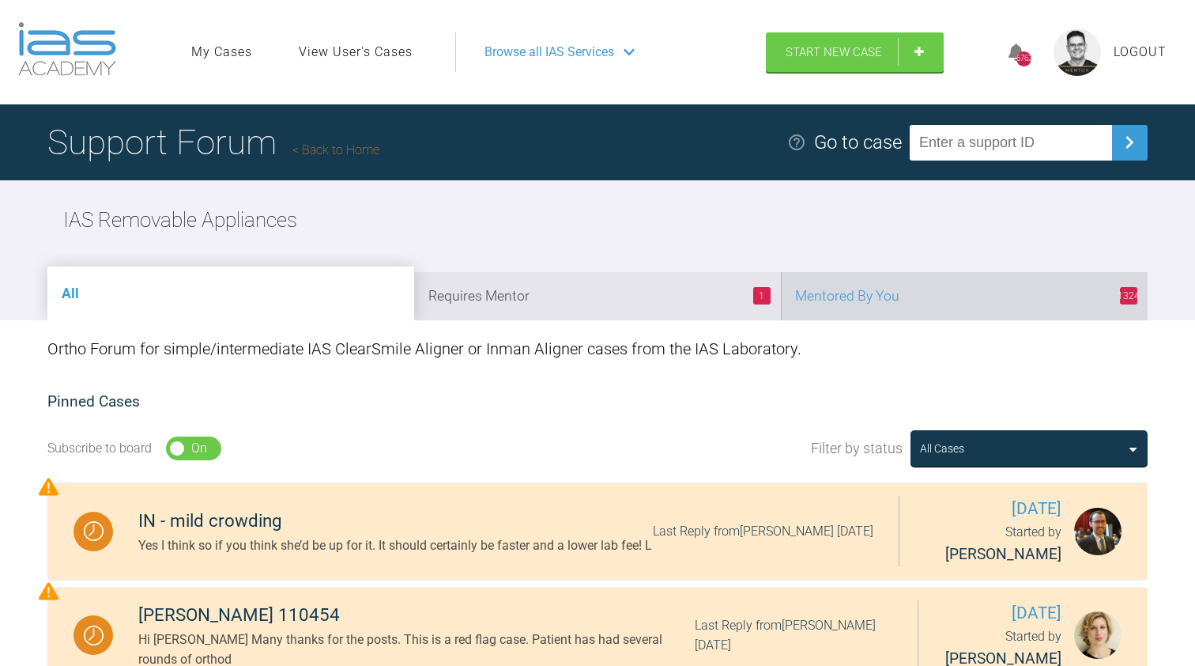
click at [831, 299] on li "1324 Mentored By You" at bounding box center [964, 296] width 367 height 48
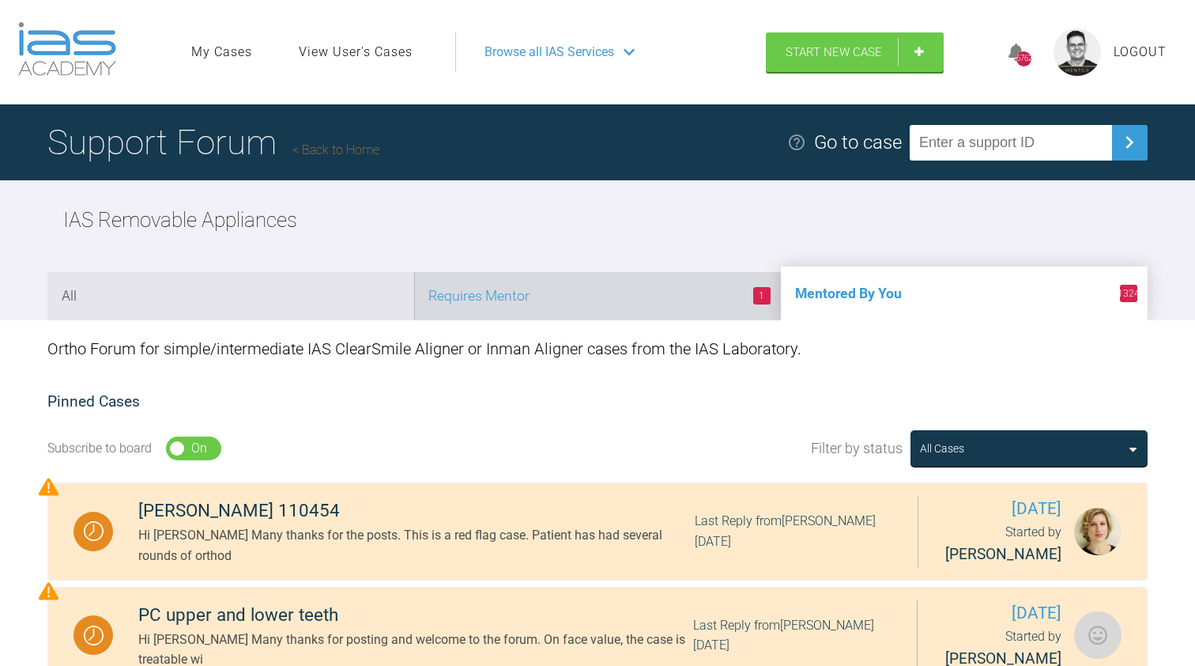
click at [630, 294] on li "1 Requires Mentor" at bounding box center [597, 296] width 367 height 48
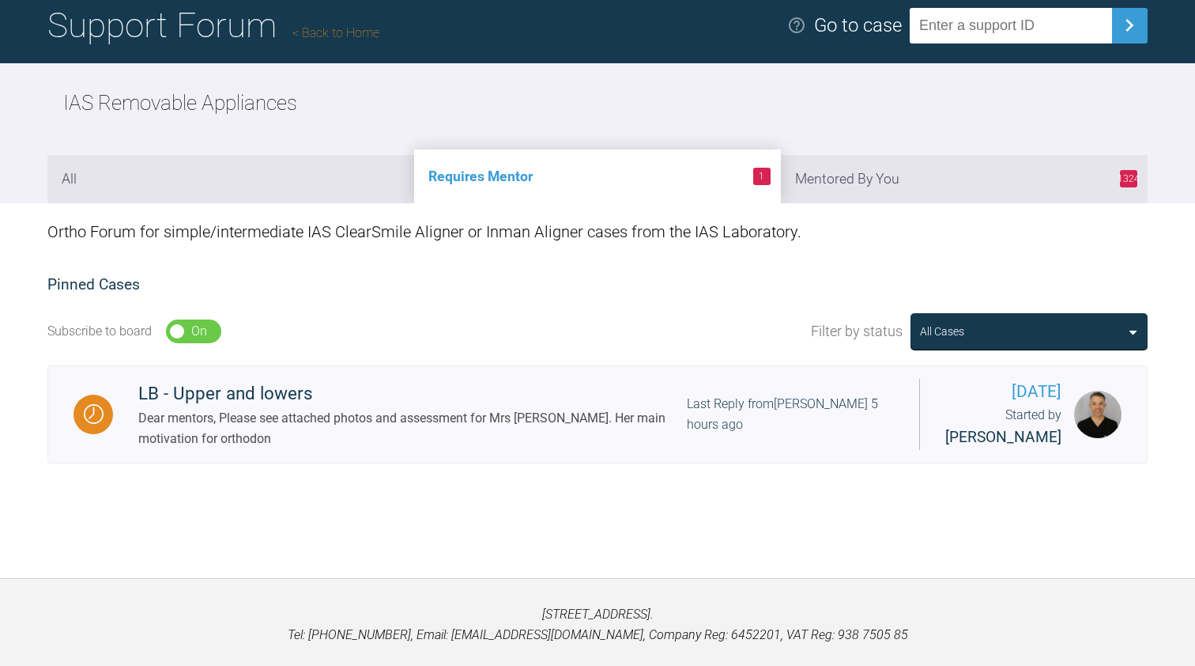
scroll to position [158, 0]
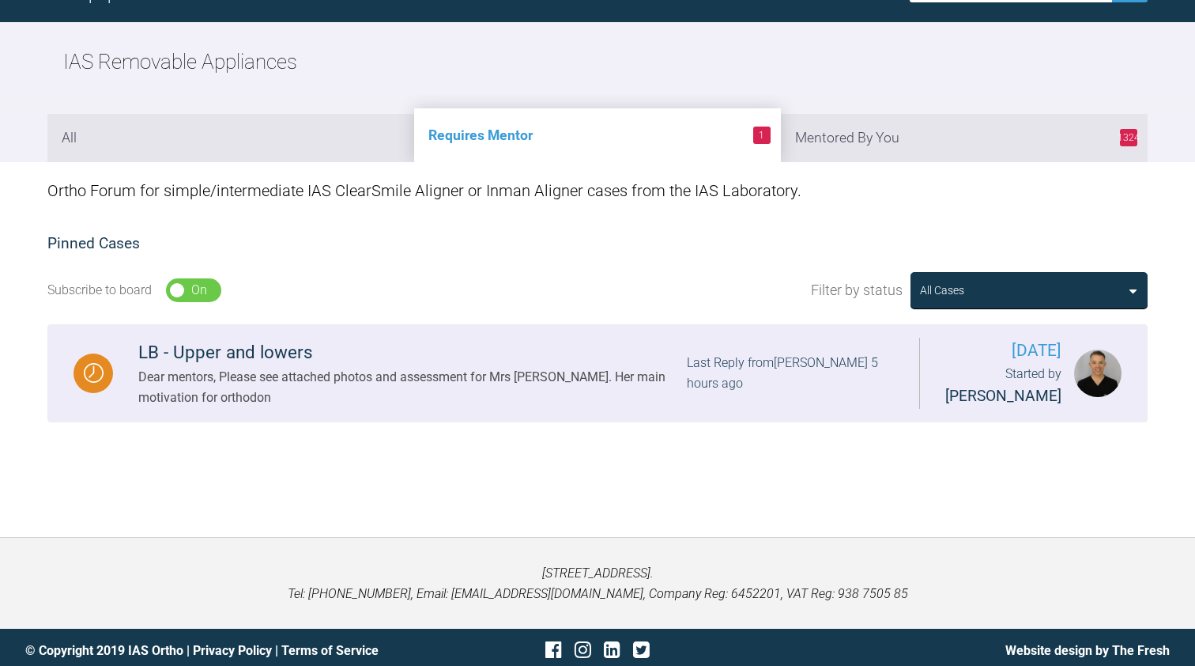
click at [470, 362] on div "LB - Upper and lowers" at bounding box center [412, 352] width 549 height 28
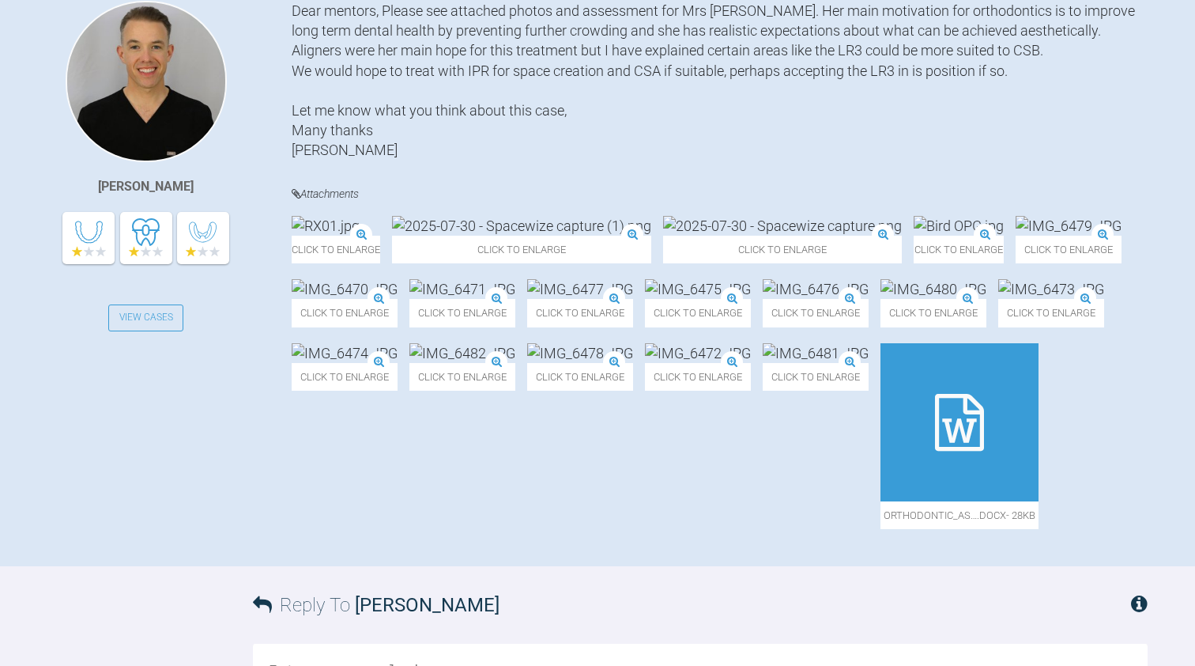
scroll to position [427, 0]
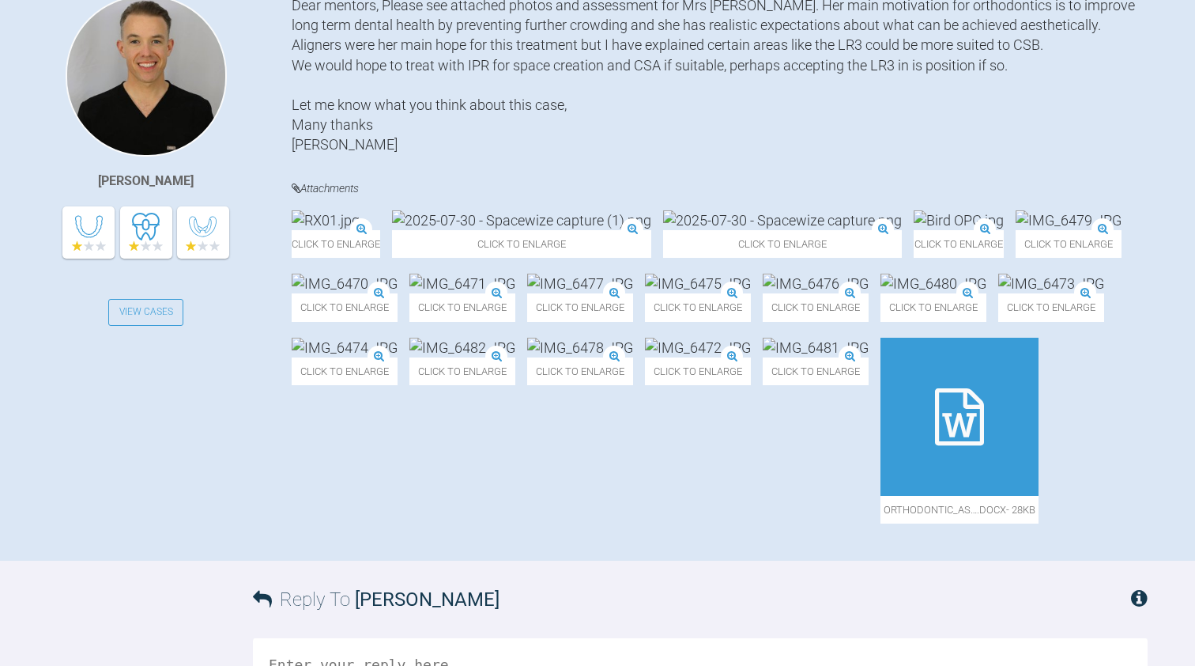
click at [914, 230] on img at bounding box center [959, 220] width 90 height 20
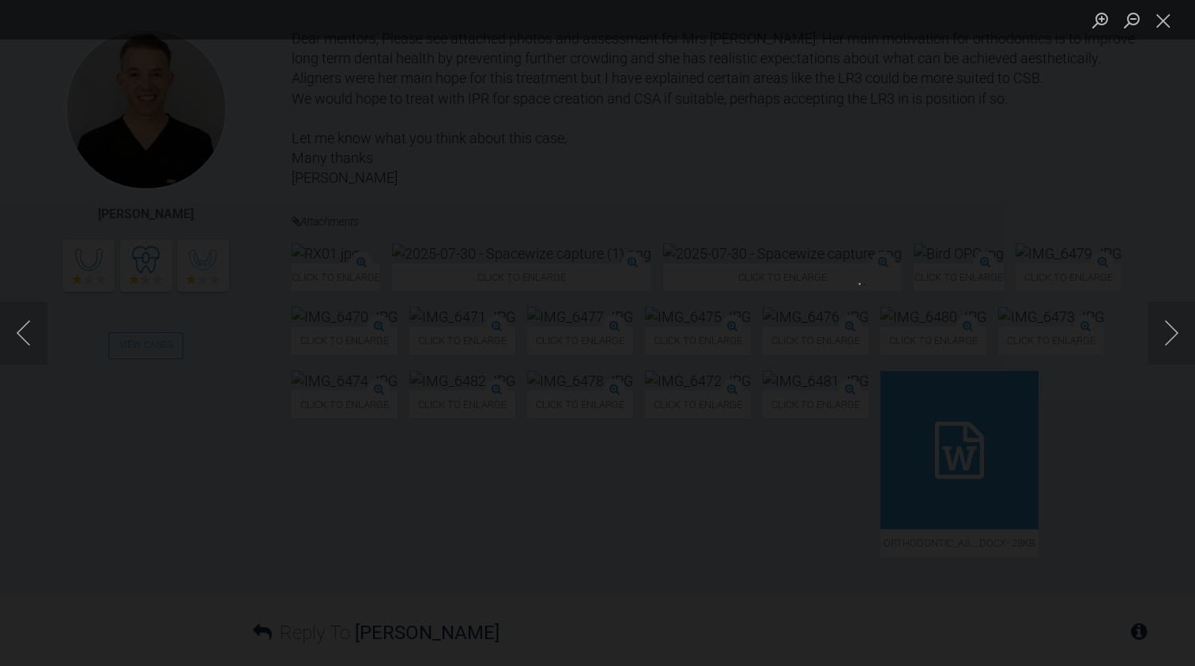
scroll to position [394, 0]
click at [1157, 18] on button "Close lightbox" at bounding box center [1164, 20] width 32 height 28
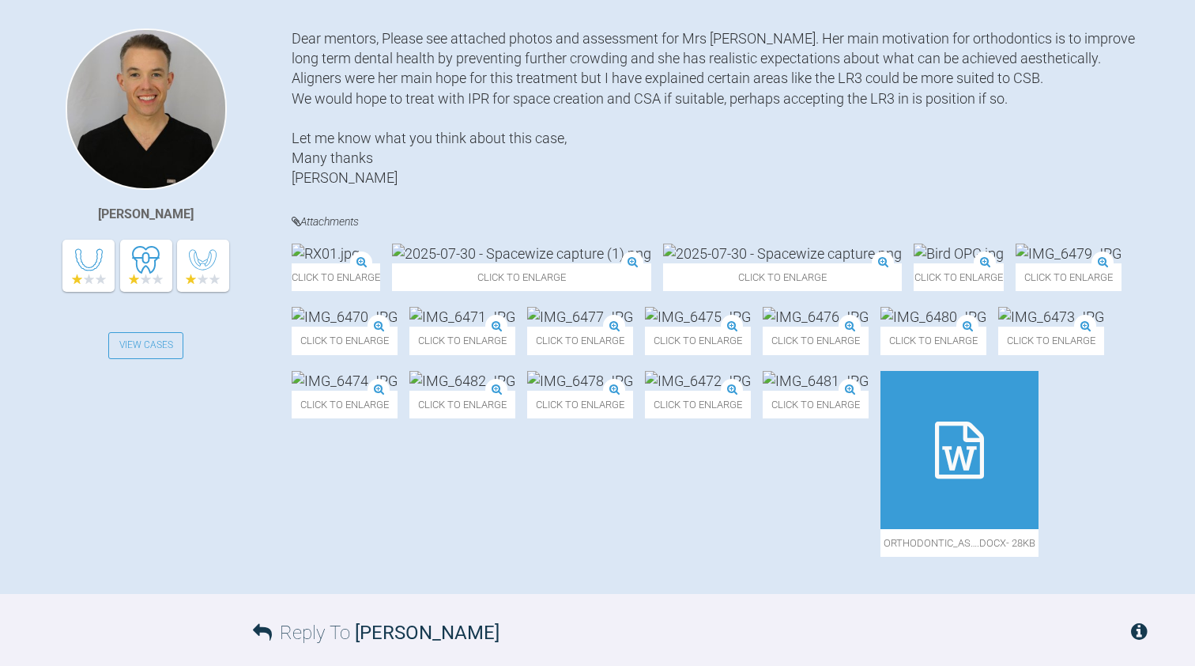
click at [322, 263] on img at bounding box center [326, 254] width 68 height 20
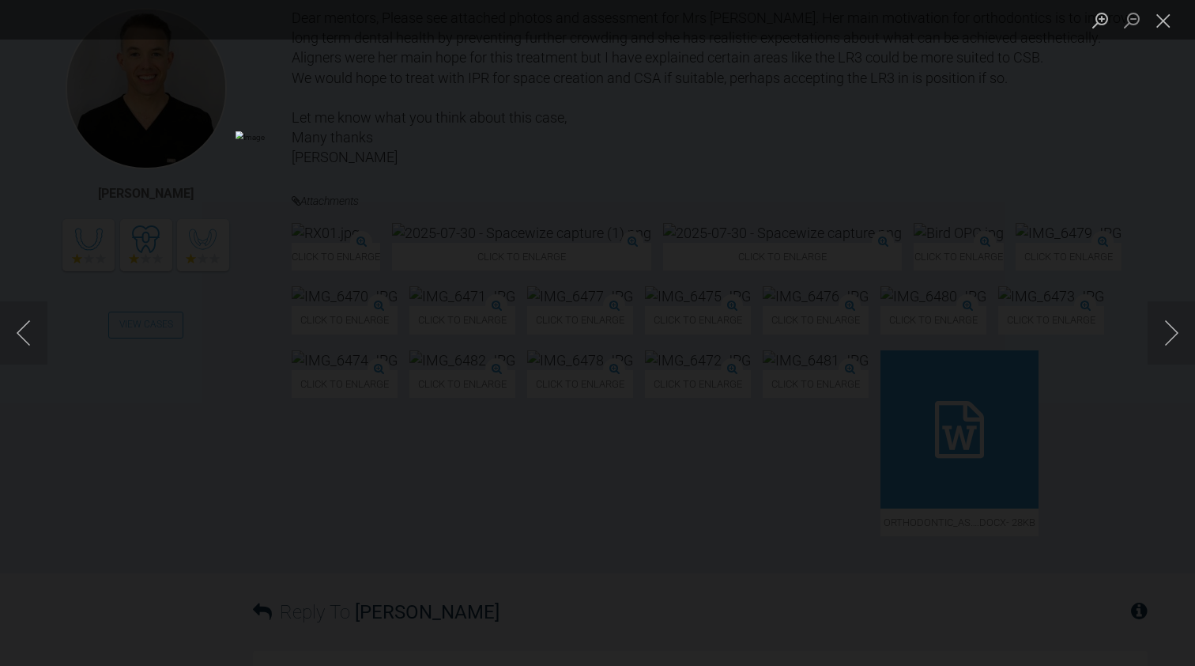
scroll to position [414, 0]
click at [1161, 23] on button "Close lightbox" at bounding box center [1164, 20] width 32 height 28
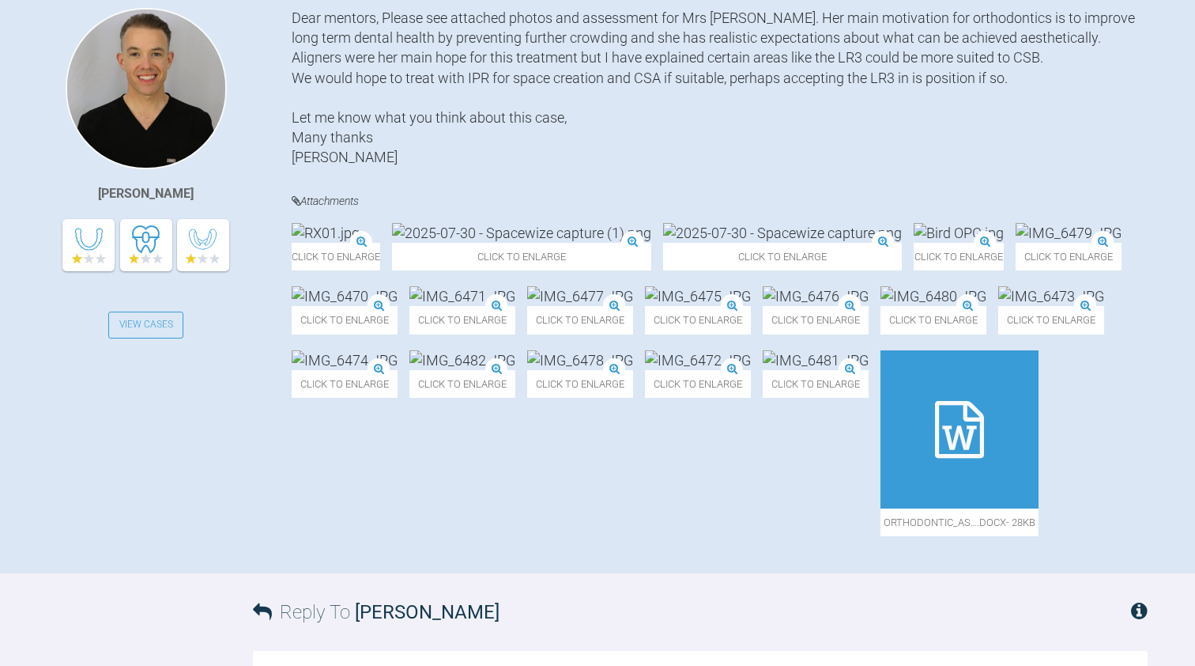
click at [574, 243] on img at bounding box center [521, 233] width 259 height 20
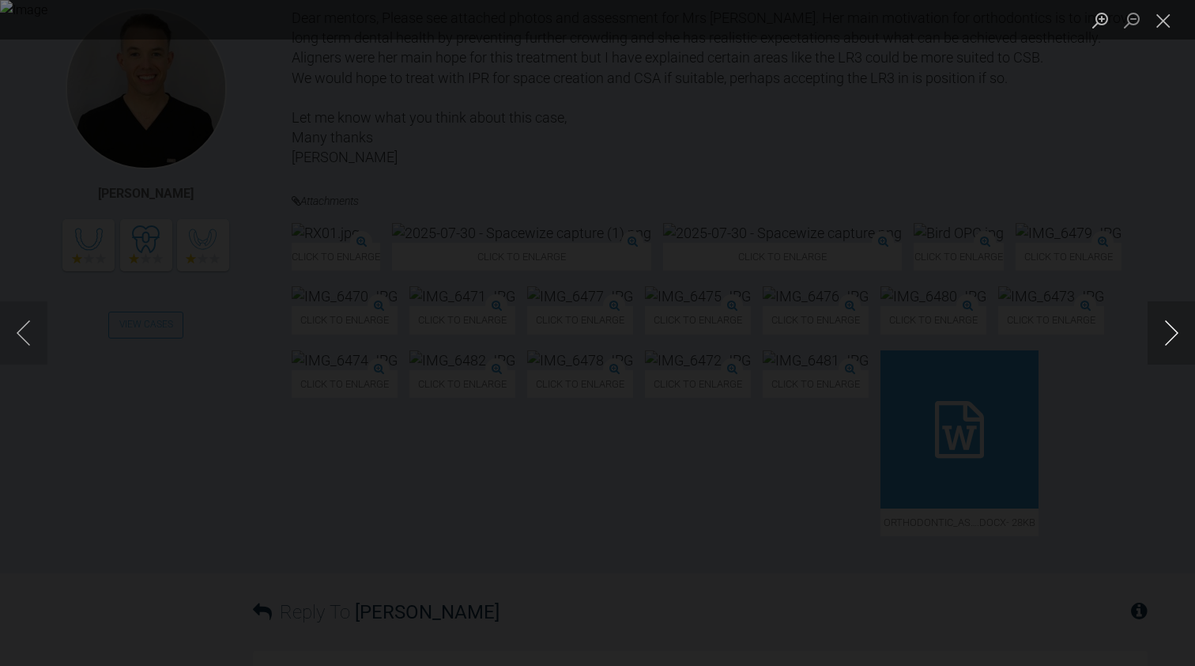
click at [1169, 333] on button "Next image" at bounding box center [1171, 332] width 47 height 63
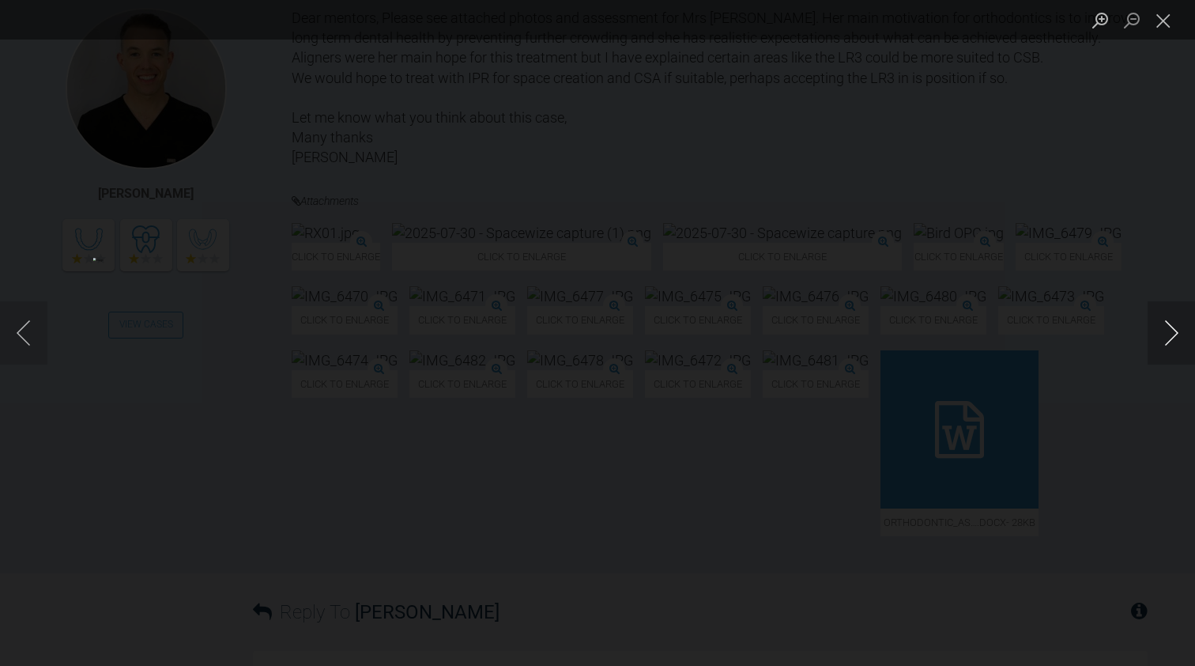
click at [1169, 333] on button "Next image" at bounding box center [1171, 332] width 47 height 63
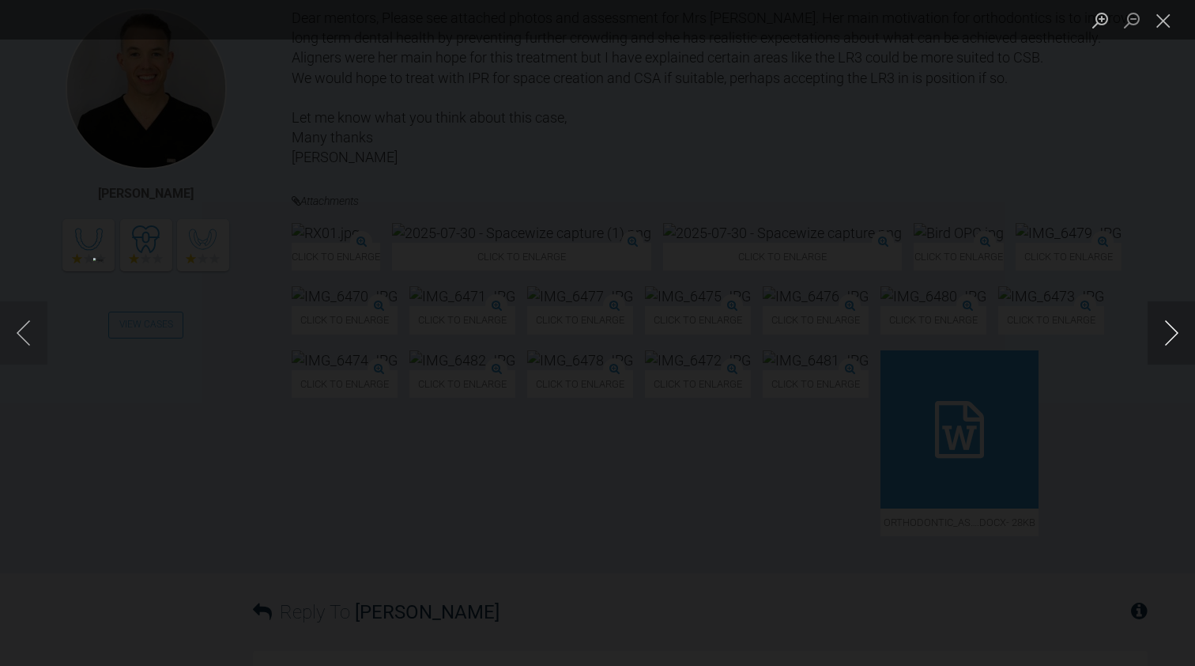
click at [1169, 333] on button "Next image" at bounding box center [1171, 332] width 47 height 63
click at [1165, 35] on li "Lightbox" at bounding box center [1164, 20] width 32 height 40
click at [1166, 21] on button "Close lightbox" at bounding box center [1164, 20] width 32 height 28
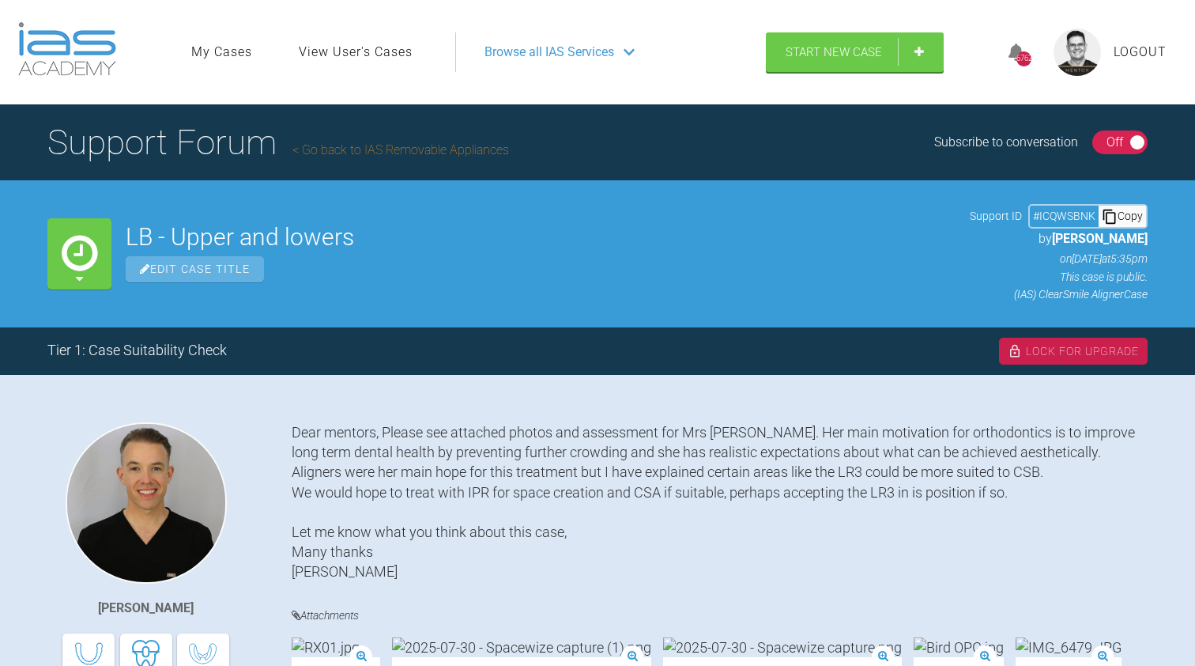
scroll to position [0, 0]
click at [1129, 47] on span "Logout" at bounding box center [1140, 52] width 53 height 21
